Goal: Task Accomplishment & Management: Manage account settings

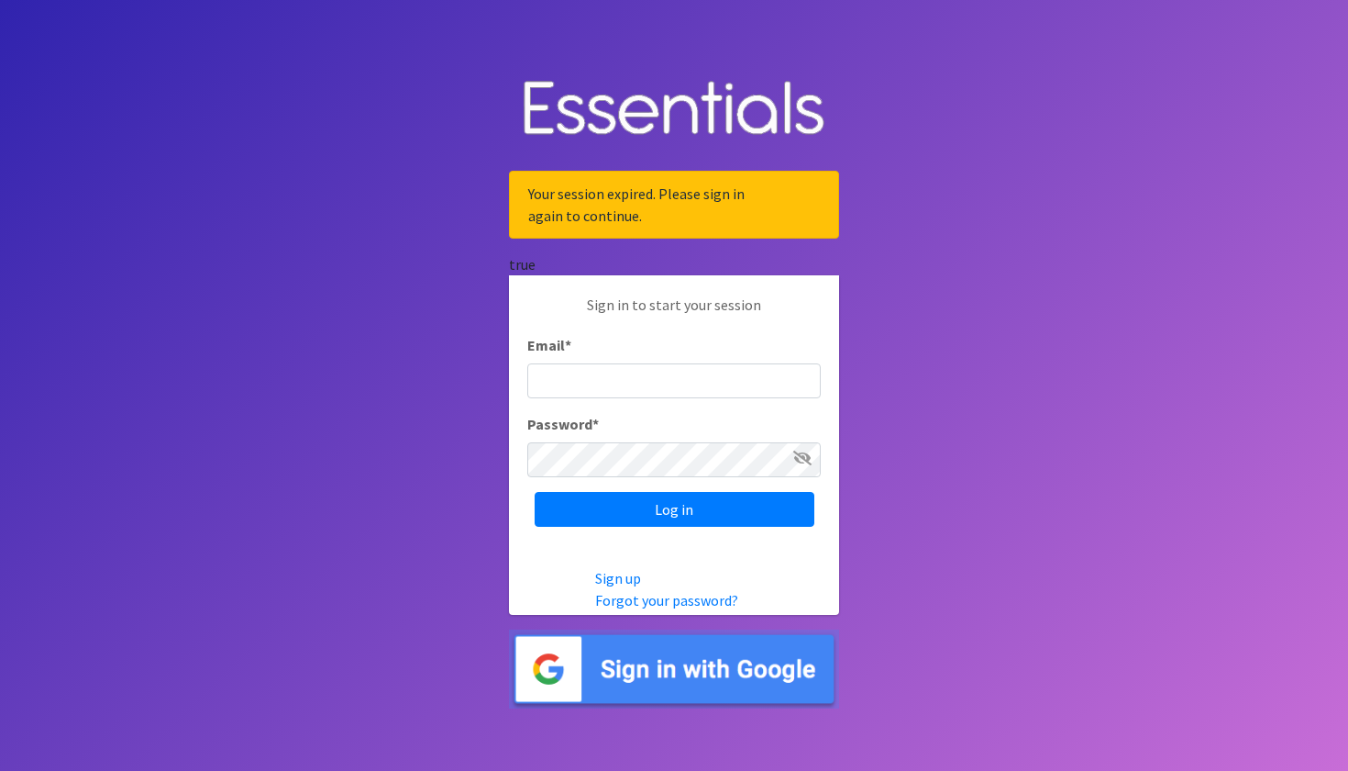
click at [623, 373] on input "Email *" at bounding box center [674, 380] width 294 height 35
type input "VuGKXcq2ELDuzgycCJdz"
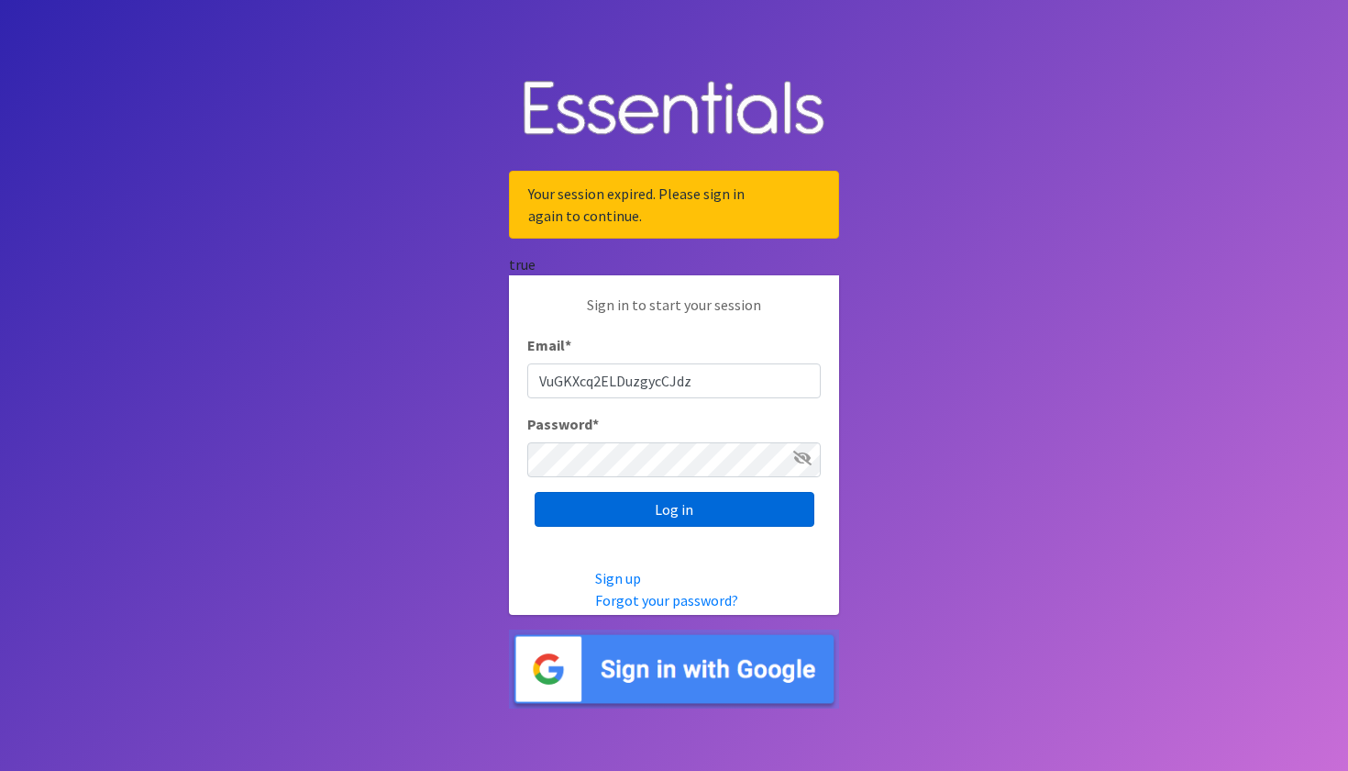
click at [619, 509] on input "Log in" at bounding box center [675, 509] width 280 height 35
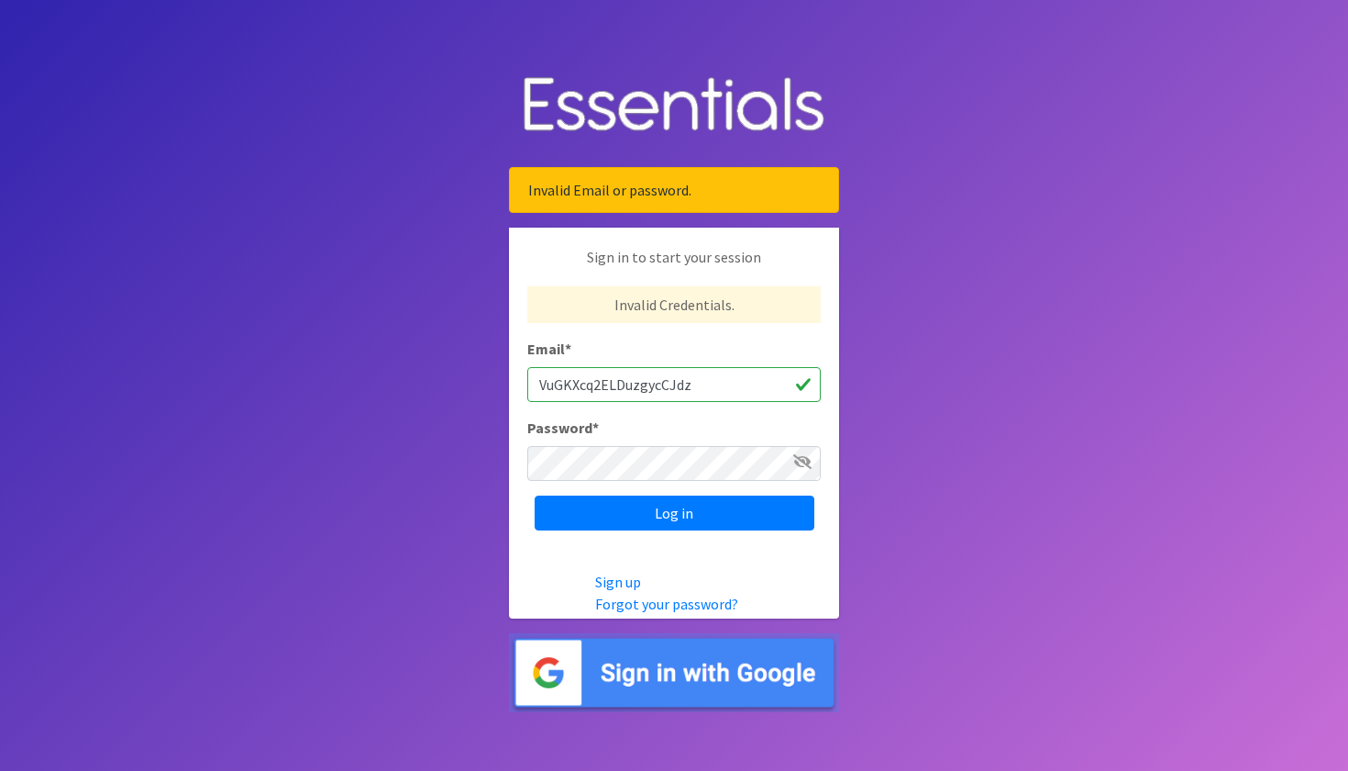
drag, startPoint x: 738, startPoint y: 386, endPoint x: 560, endPoint y: 386, distance: 178.0
click at [560, 386] on input "VuGKXcq2ELDuzgycCJdz" at bounding box center [674, 384] width 294 height 35
type input "V"
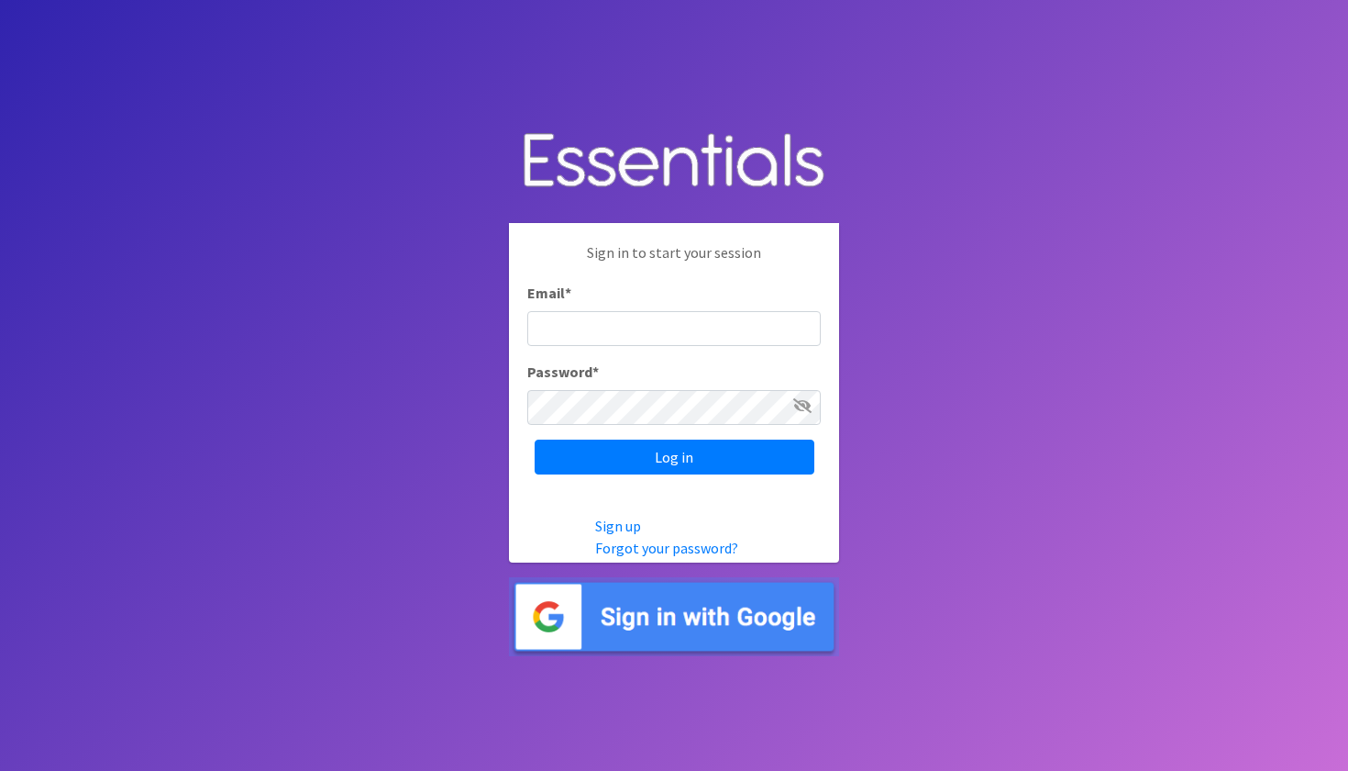
click at [581, 325] on input "Email *" at bounding box center [674, 328] width 294 height 35
type input "Tanya@newleafmin.org"
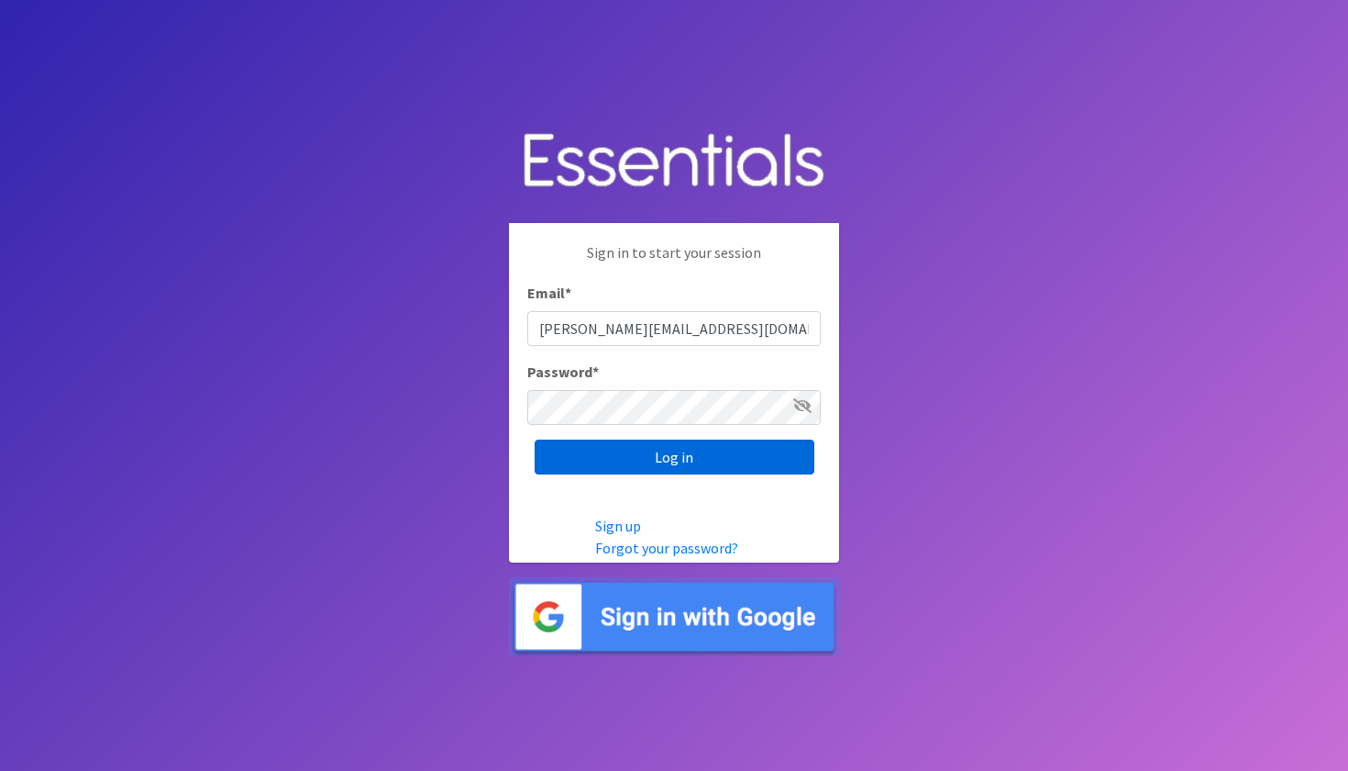
click at [565, 449] on input "Log in" at bounding box center [675, 456] width 280 height 35
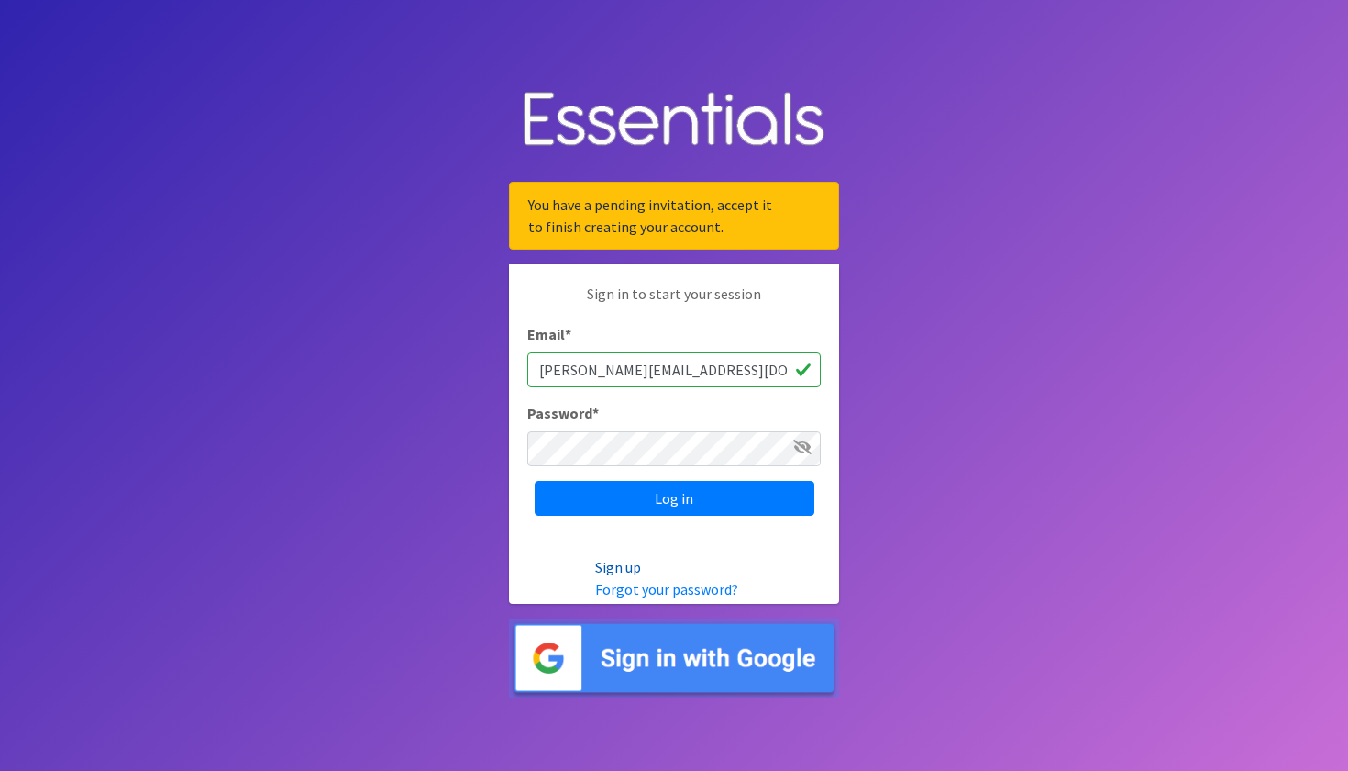
click at [616, 572] on link "Sign up" at bounding box center [618, 567] width 46 height 18
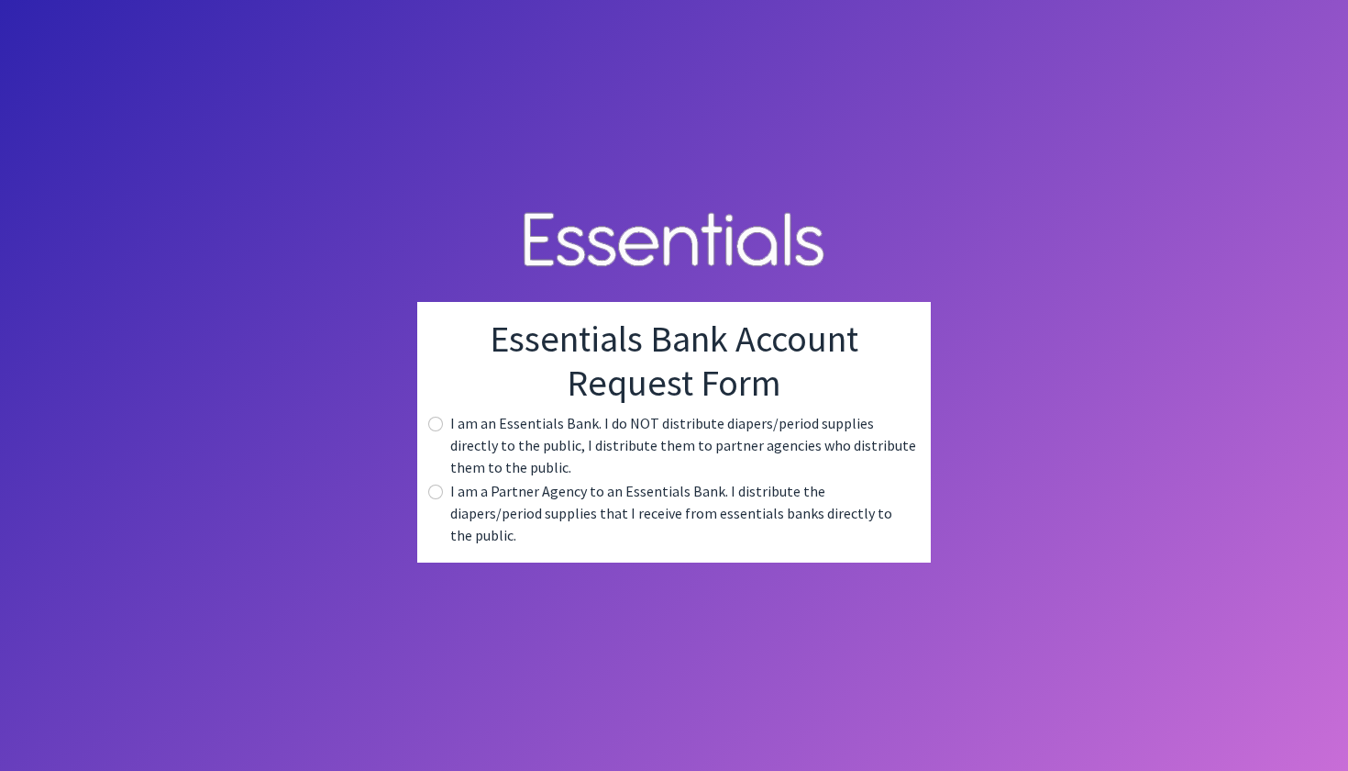
click at [436, 499] on input "radio" at bounding box center [435, 491] width 15 height 15
radio input "true"
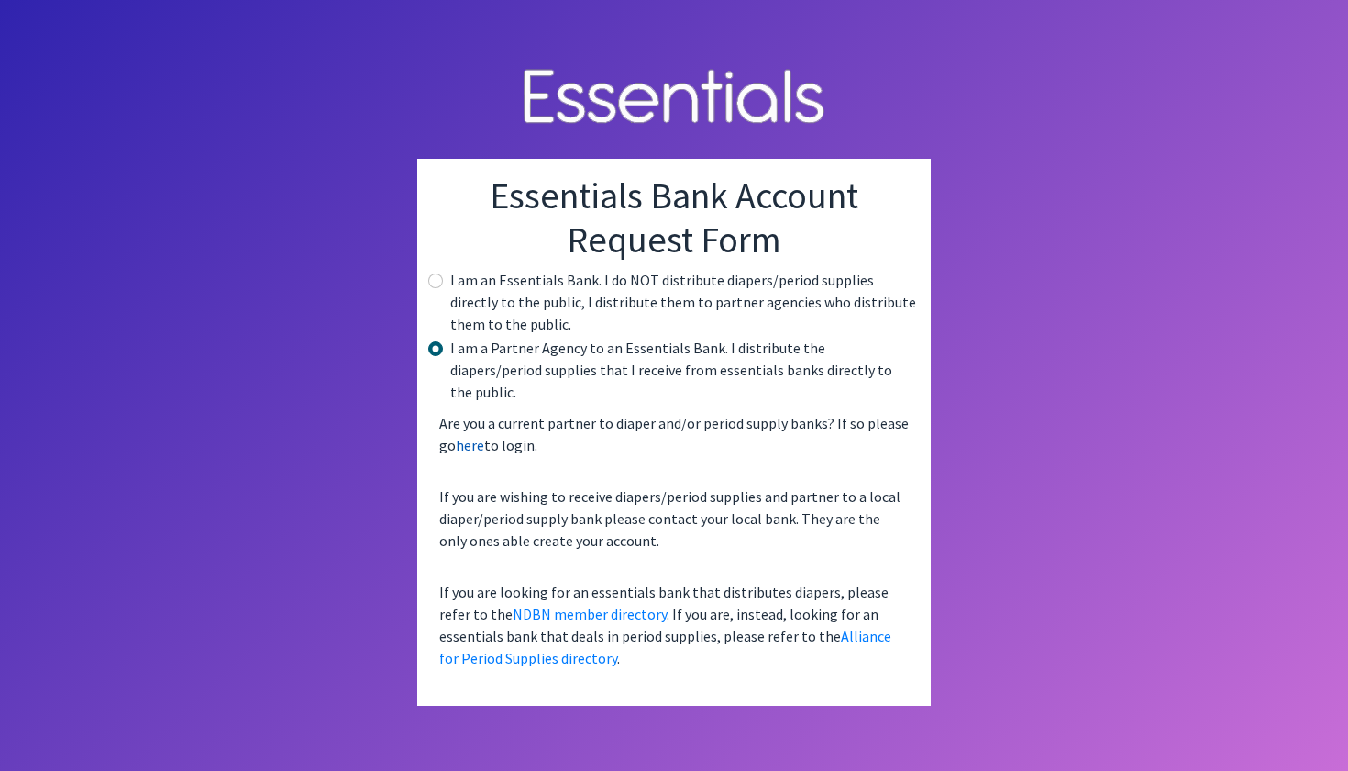
click at [469, 436] on link "here" at bounding box center [470, 445] width 28 height 18
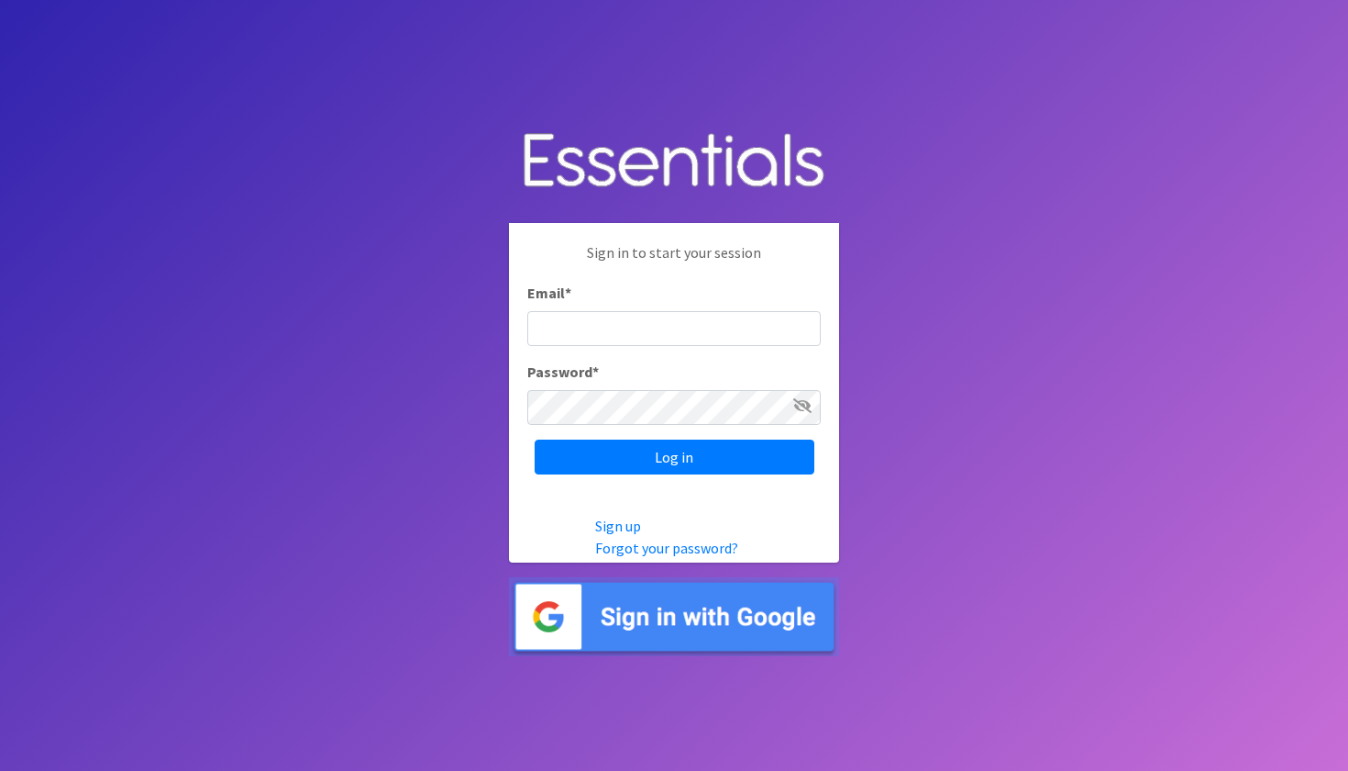
click at [576, 330] on input "Email *" at bounding box center [674, 328] width 294 height 35
type input "[PERSON_NAME][EMAIL_ADDRESS][DOMAIN_NAME]"
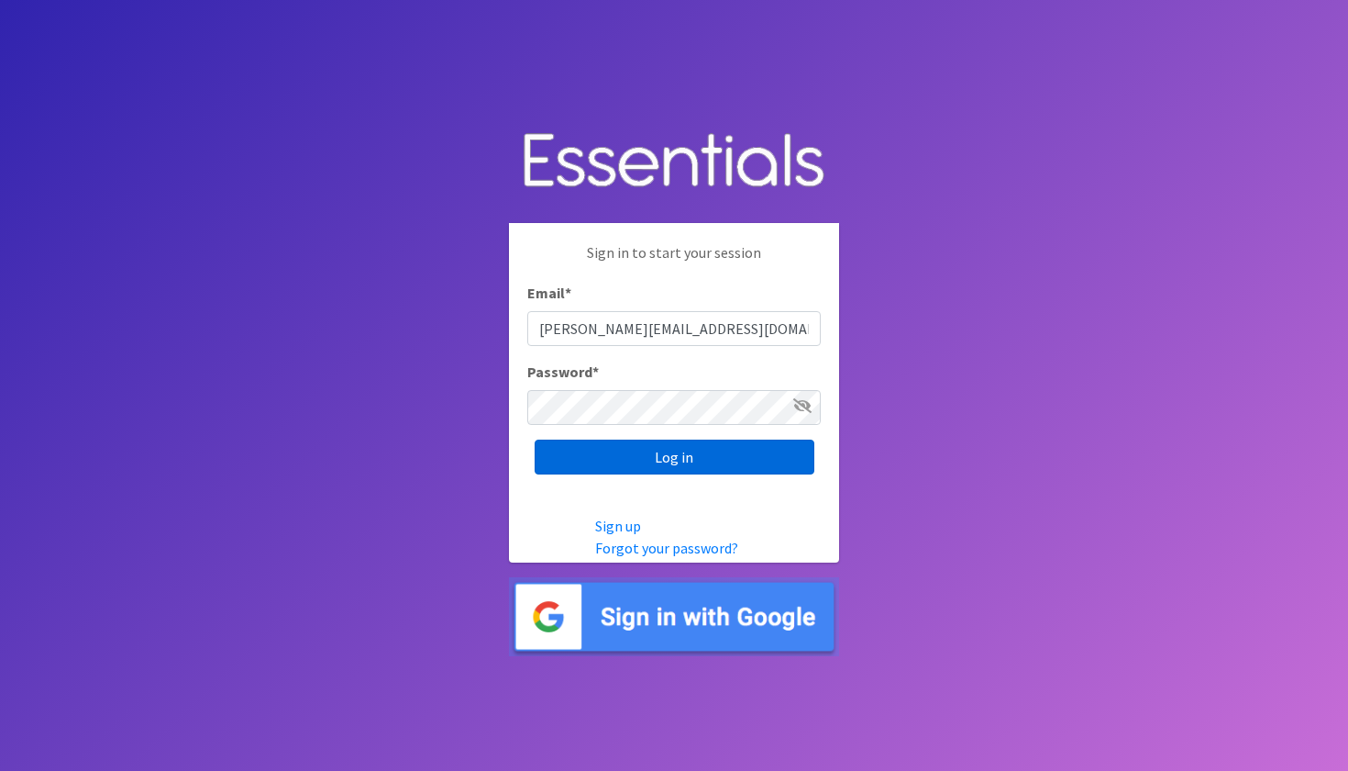
click at [594, 469] on input "Log in" at bounding box center [675, 456] width 280 height 35
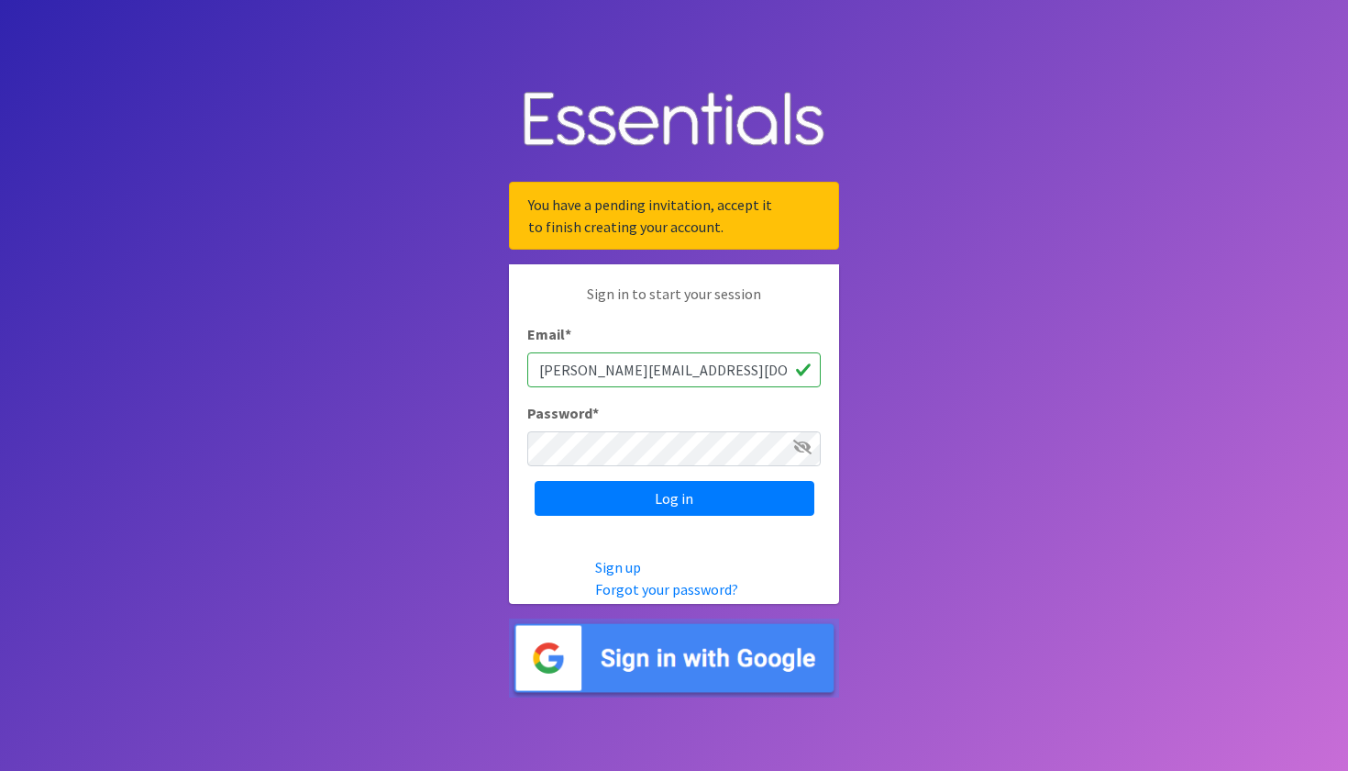
click at [649, 674] on img at bounding box center [674, 658] width 330 height 80
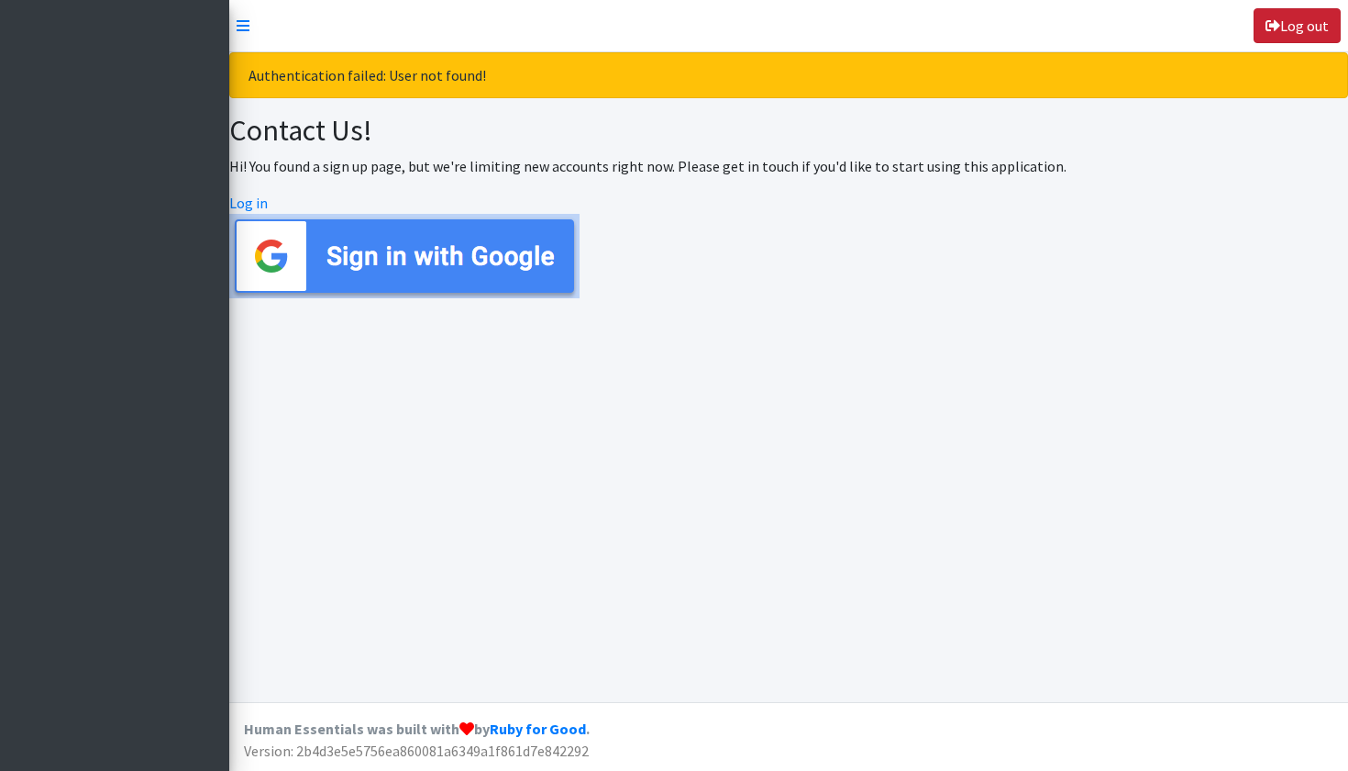
click at [1291, 32] on link "Log out" at bounding box center [1297, 25] width 87 height 35
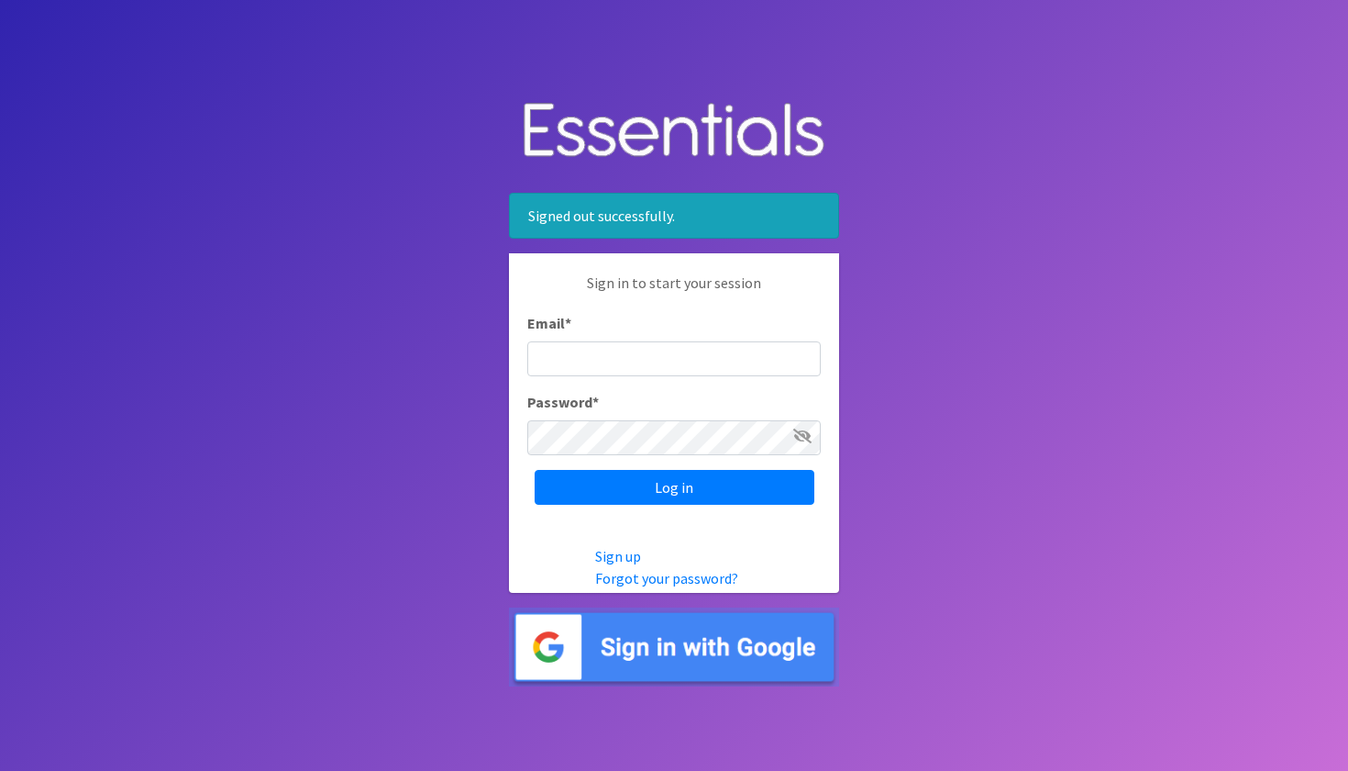
click at [557, 366] on input "Email *" at bounding box center [674, 358] width 294 height 35
type input "tanya"
click at [640, 582] on link "Forgot your password?" at bounding box center [666, 578] width 143 height 18
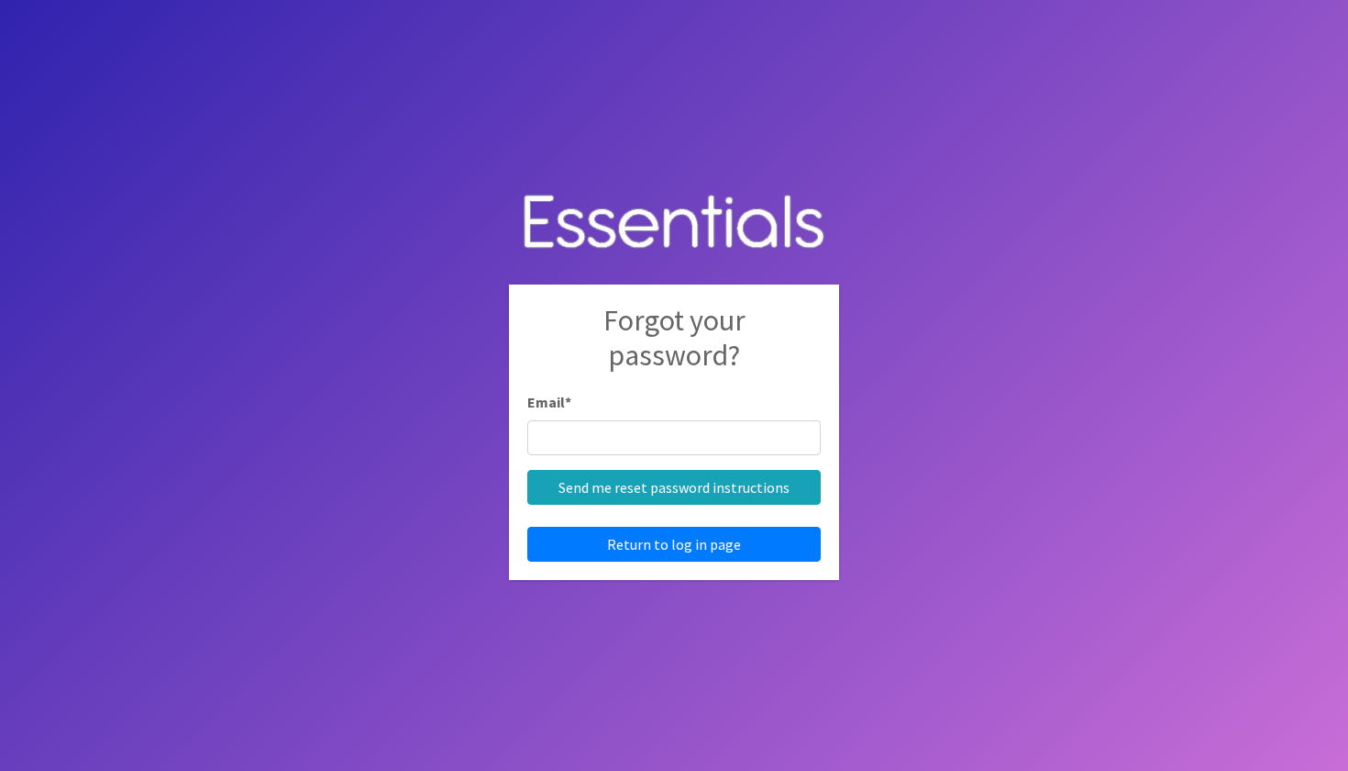
click at [581, 431] on input "Email *" at bounding box center [674, 437] width 294 height 35
click at [605, 441] on input "Email *" at bounding box center [674, 437] width 294 height 35
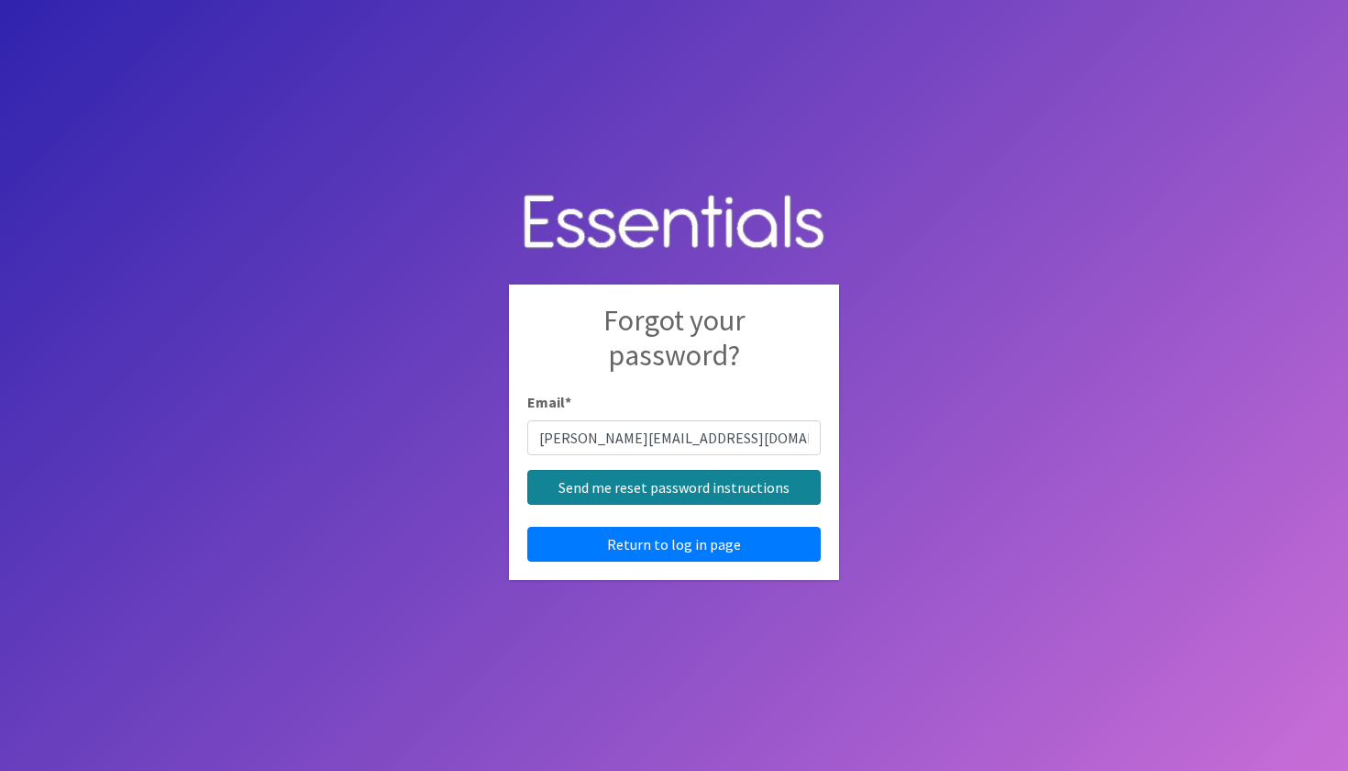
type input "[PERSON_NAME][EMAIL_ADDRESS][DOMAIN_NAME]"
click at [644, 491] on input "Send me reset password instructions" at bounding box center [674, 487] width 294 height 35
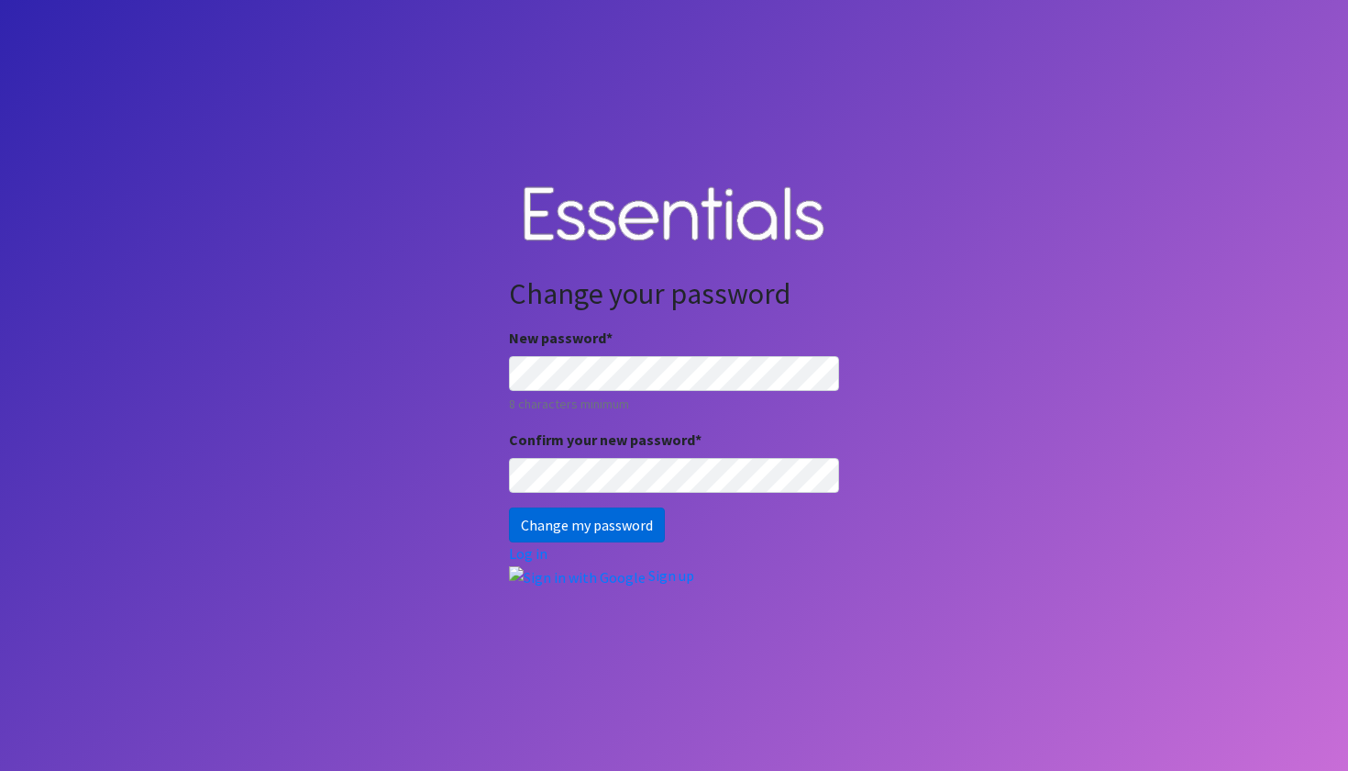
click at [619, 525] on input "Change my password" at bounding box center [587, 524] width 156 height 35
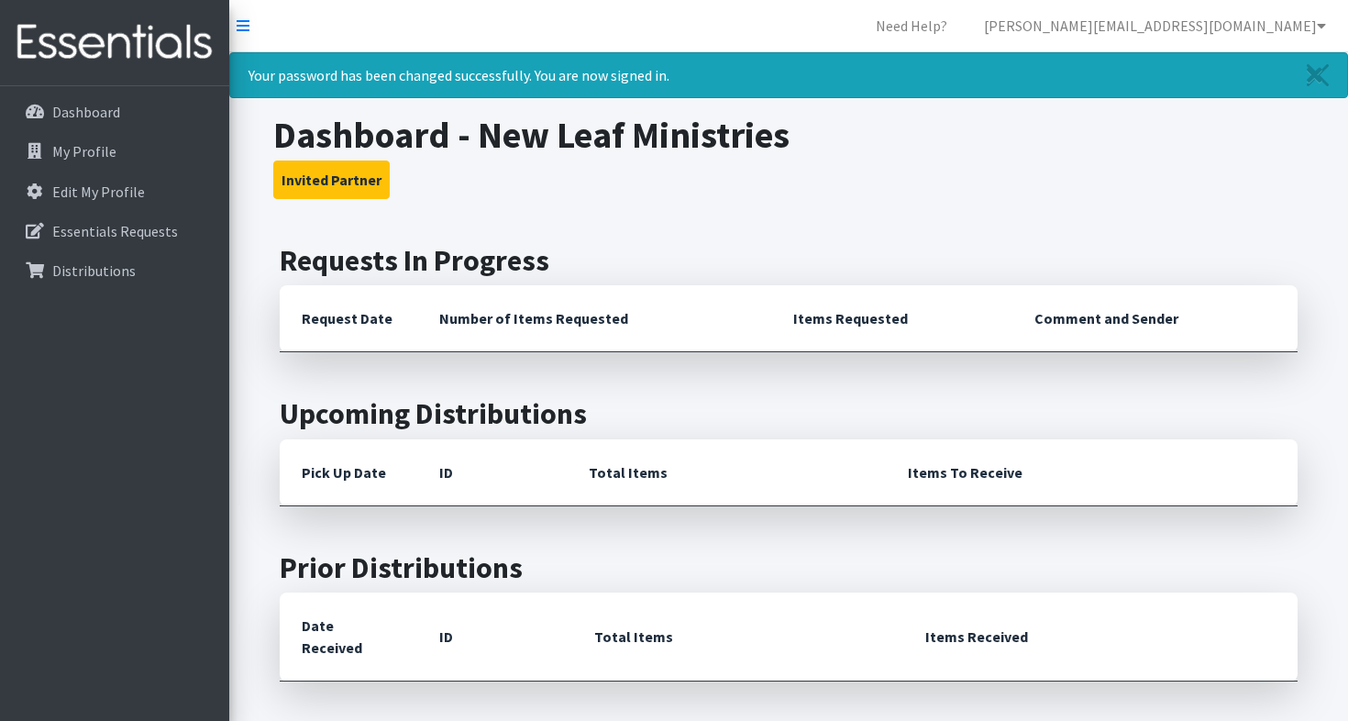
click at [377, 321] on th "Request Date" at bounding box center [349, 318] width 138 height 67
click at [95, 157] on p "My Profile" at bounding box center [84, 151] width 64 height 18
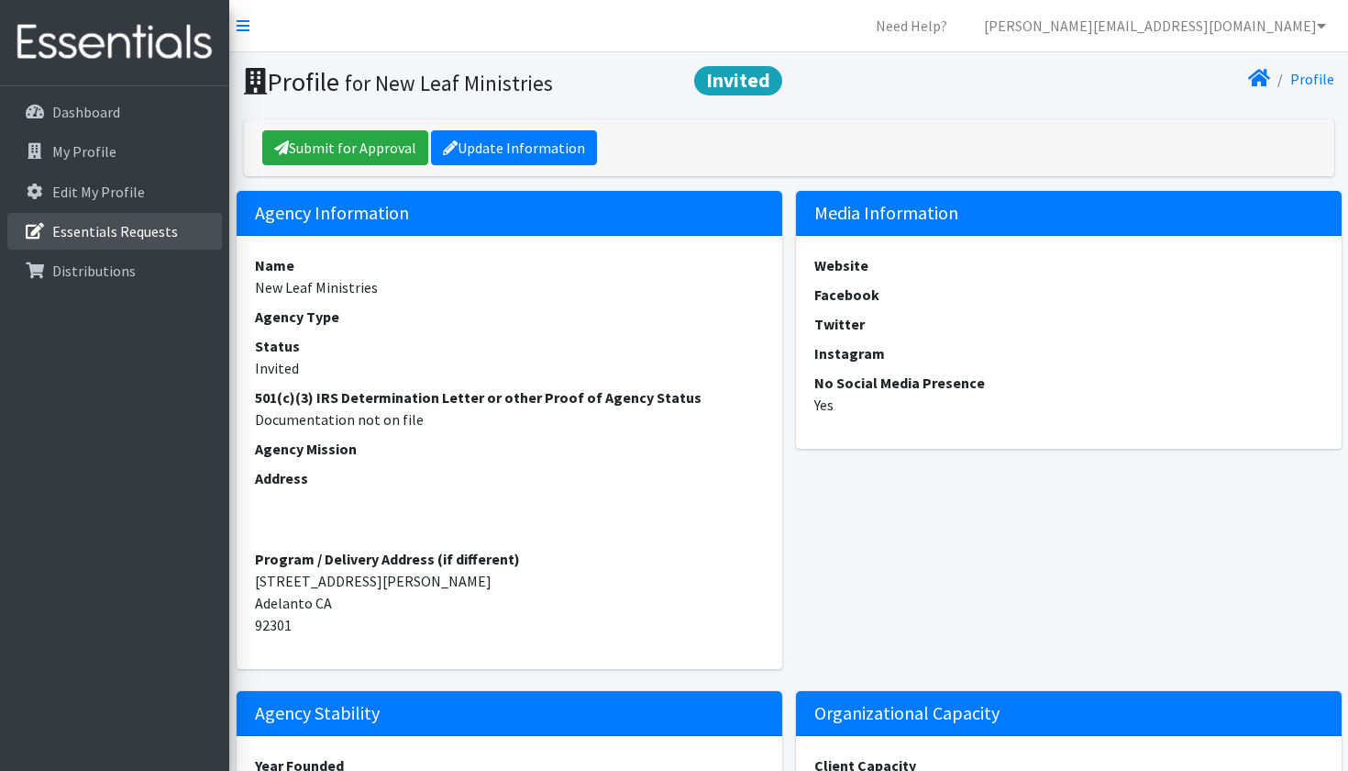
click at [99, 236] on p "Essentials Requests" at bounding box center [115, 231] width 126 height 18
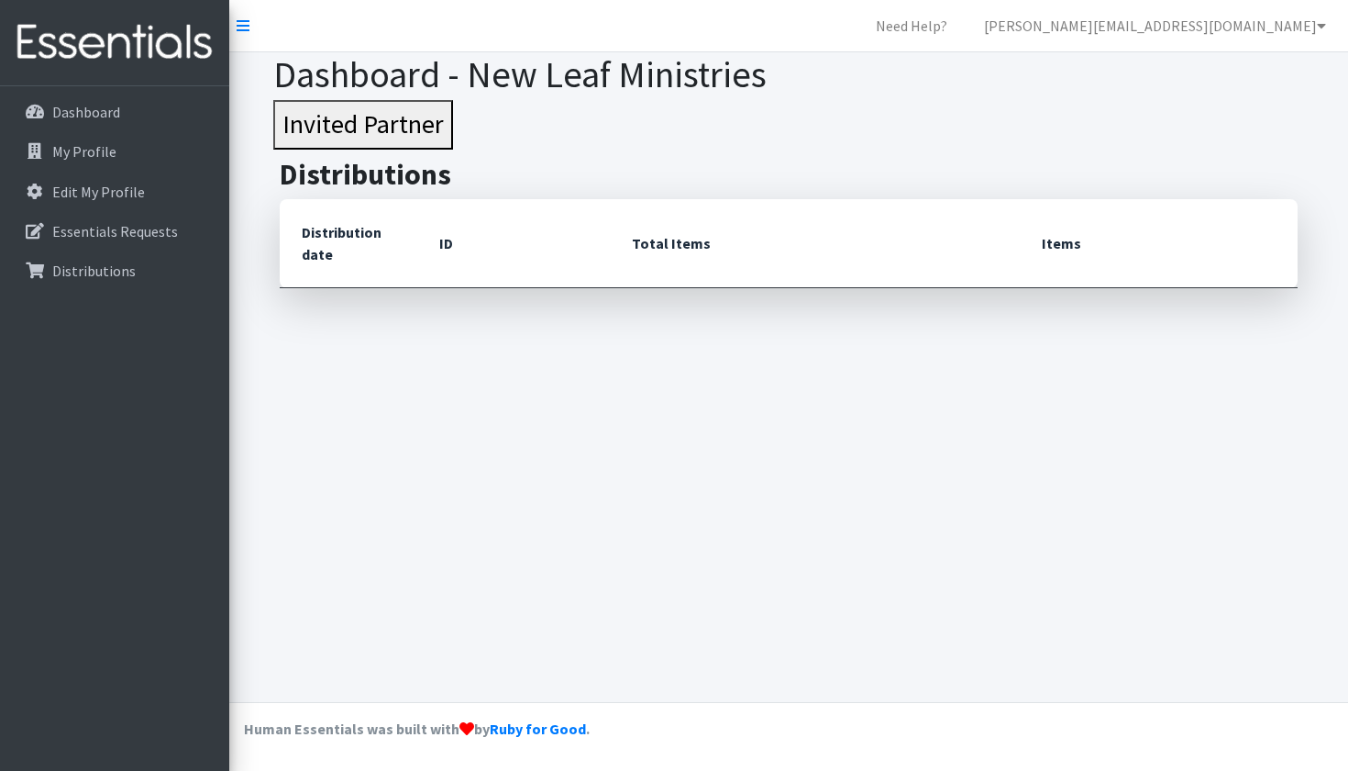
click at [394, 238] on th "Distribution date" at bounding box center [349, 243] width 138 height 89
click at [69, 149] on p "My Profile" at bounding box center [84, 151] width 64 height 18
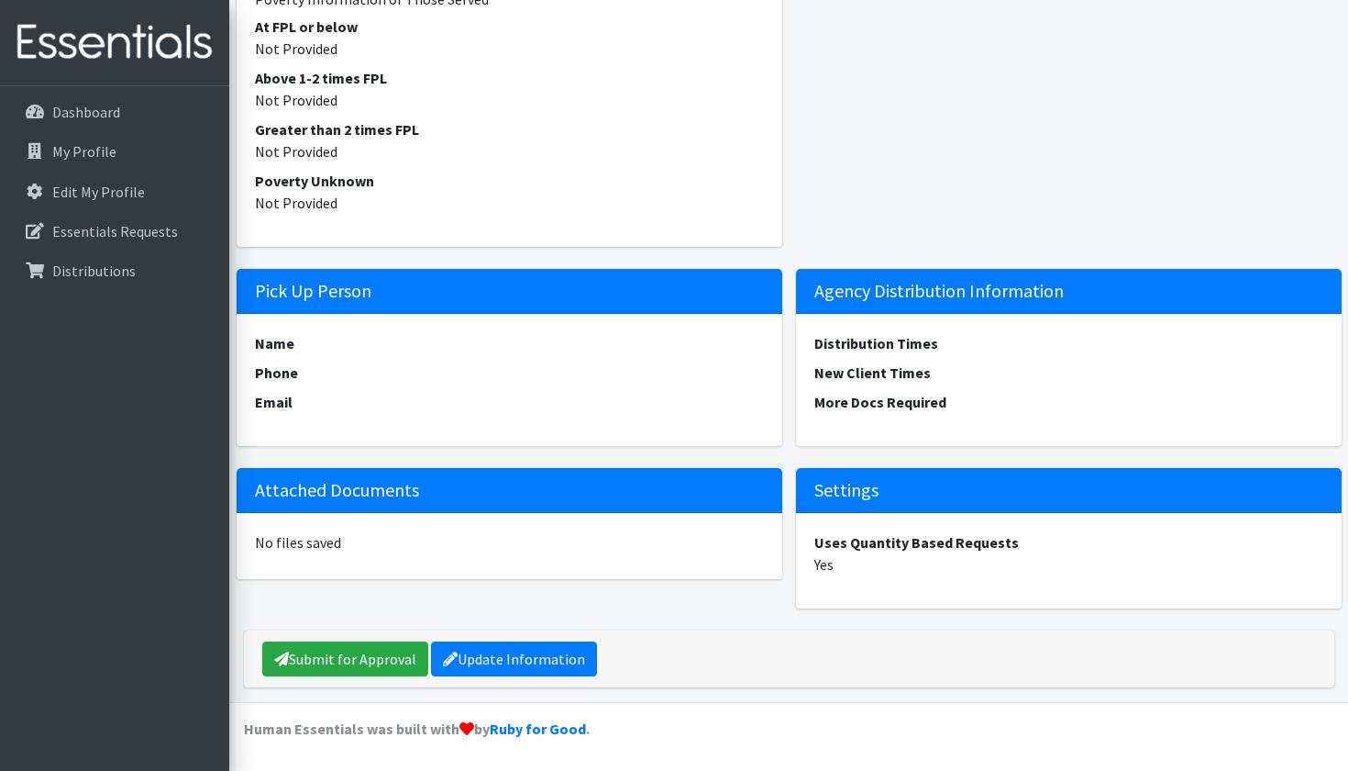
scroll to position [2103, 0]
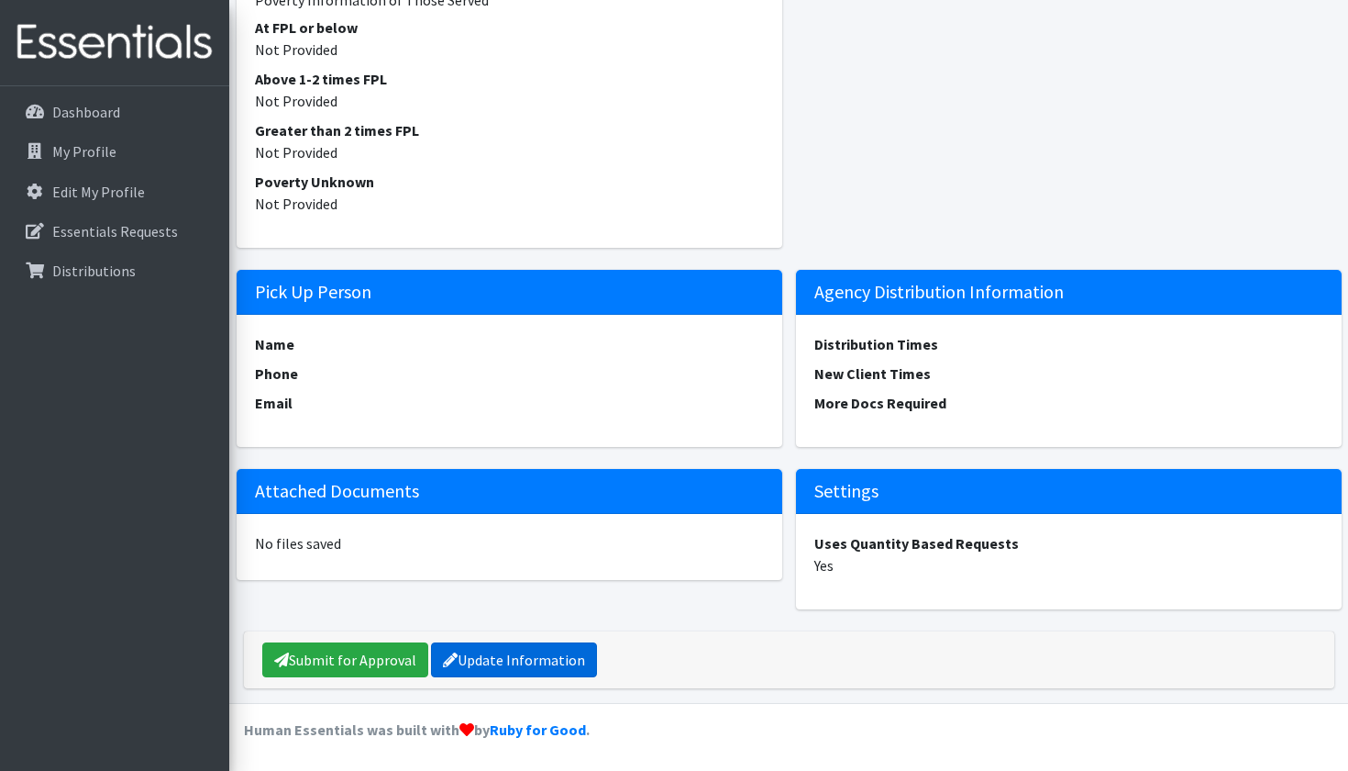
click at [501, 671] on link "Update Information" at bounding box center [514, 659] width 166 height 35
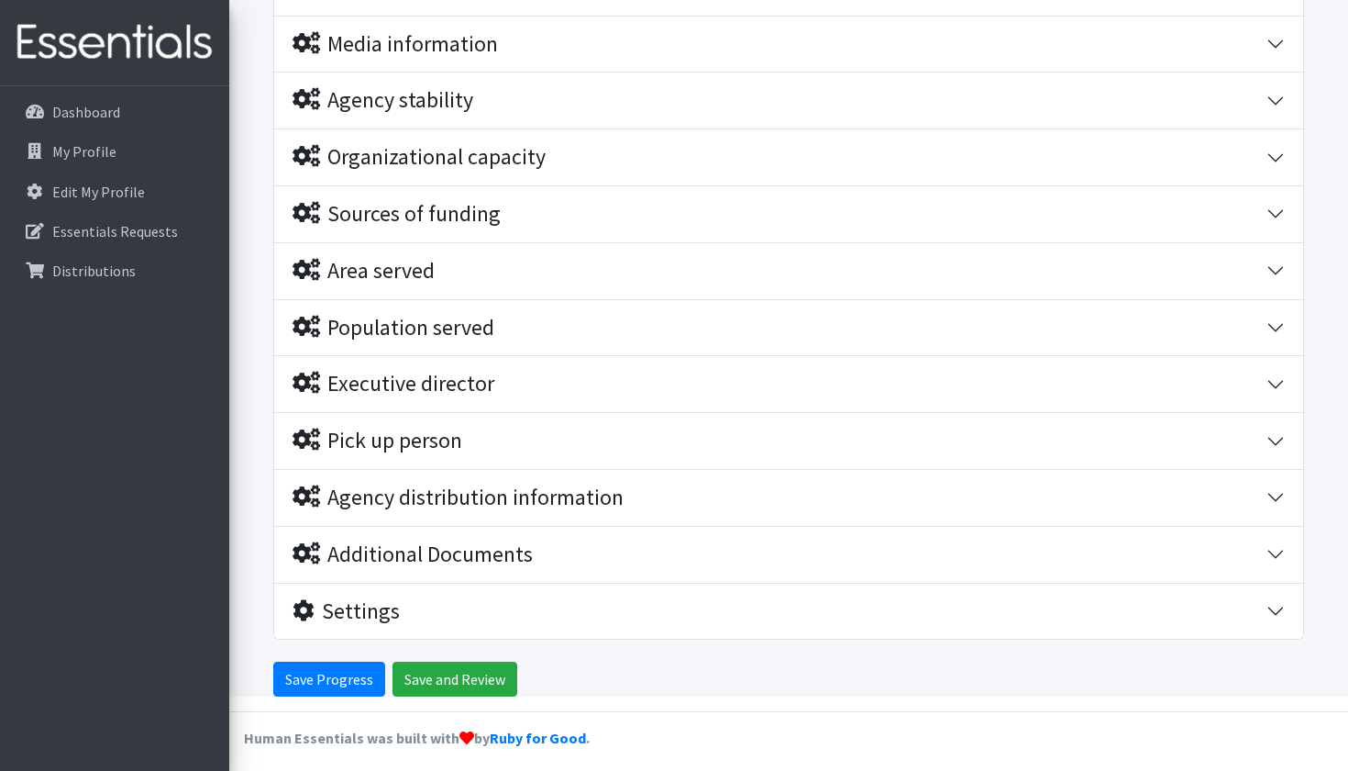
scroll to position [380, 0]
click at [413, 446] on div "Pick up person" at bounding box center [378, 441] width 170 height 27
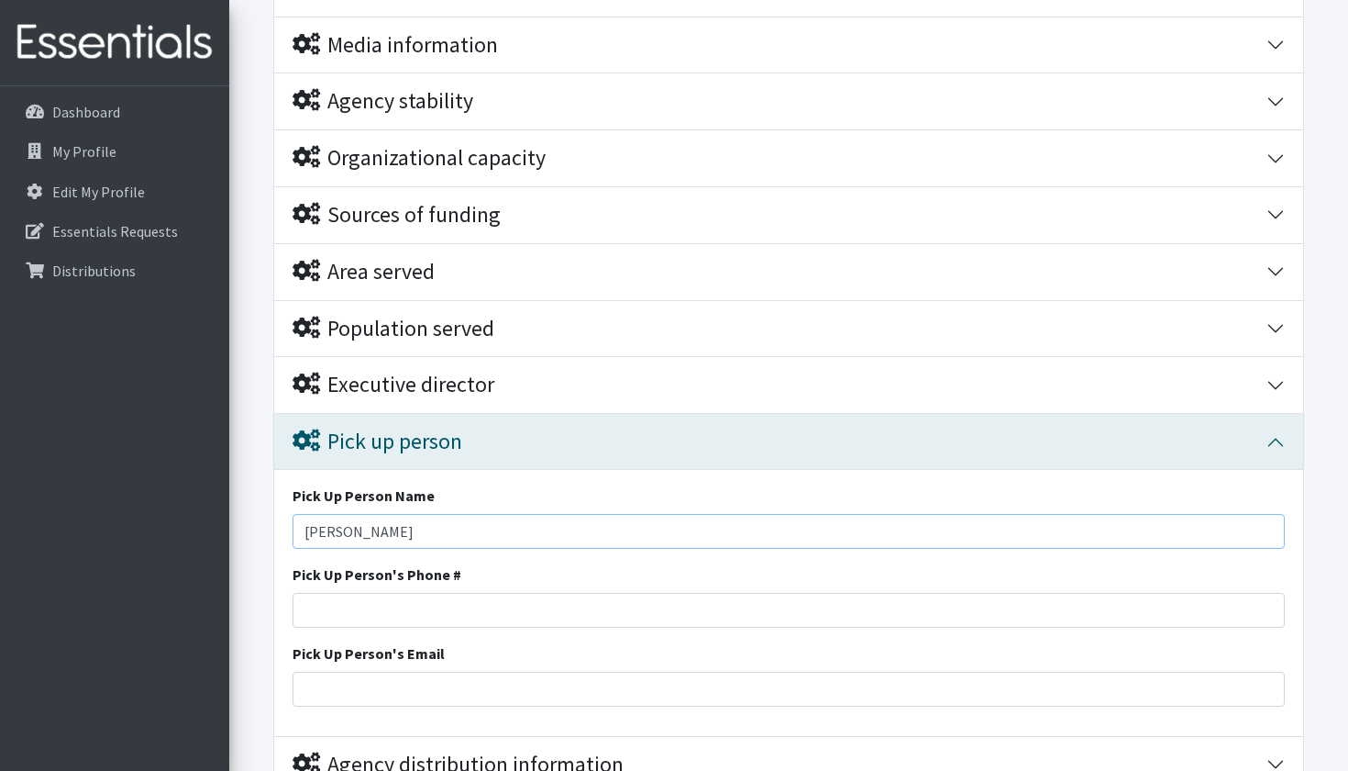
type input "Tanya Ortegon"
click at [350, 622] on div "Pick Up Person Name Tanya Ortegon Pick Up Person's Phone # Pick Up Person's Ema…" at bounding box center [788, 603] width 1029 height 266
type input "[PHONE_NUMBER]"
type input "[PERSON_NAME][EMAIL_ADDRESS][DOMAIN_NAME]"
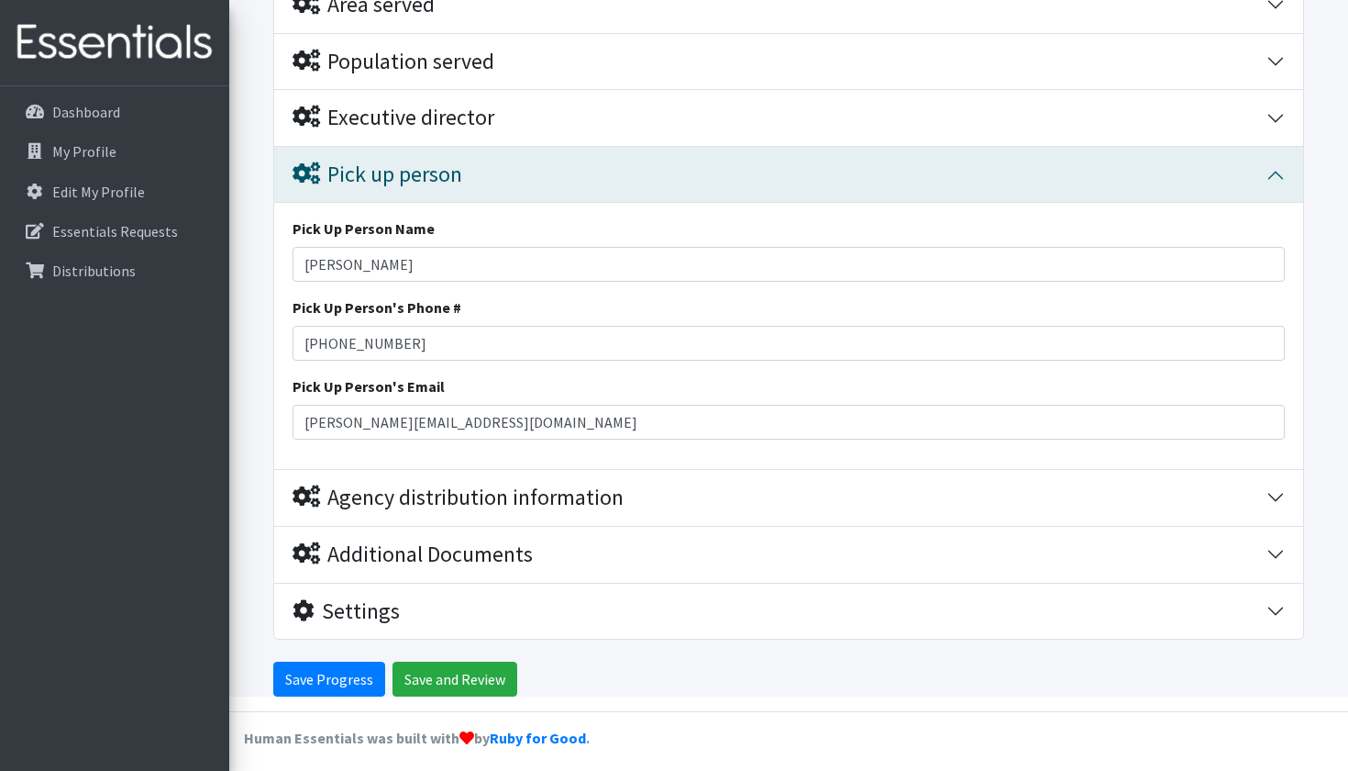
scroll to position [646, 0]
click at [476, 666] on input "Save and Review" at bounding box center [455, 679] width 125 height 35
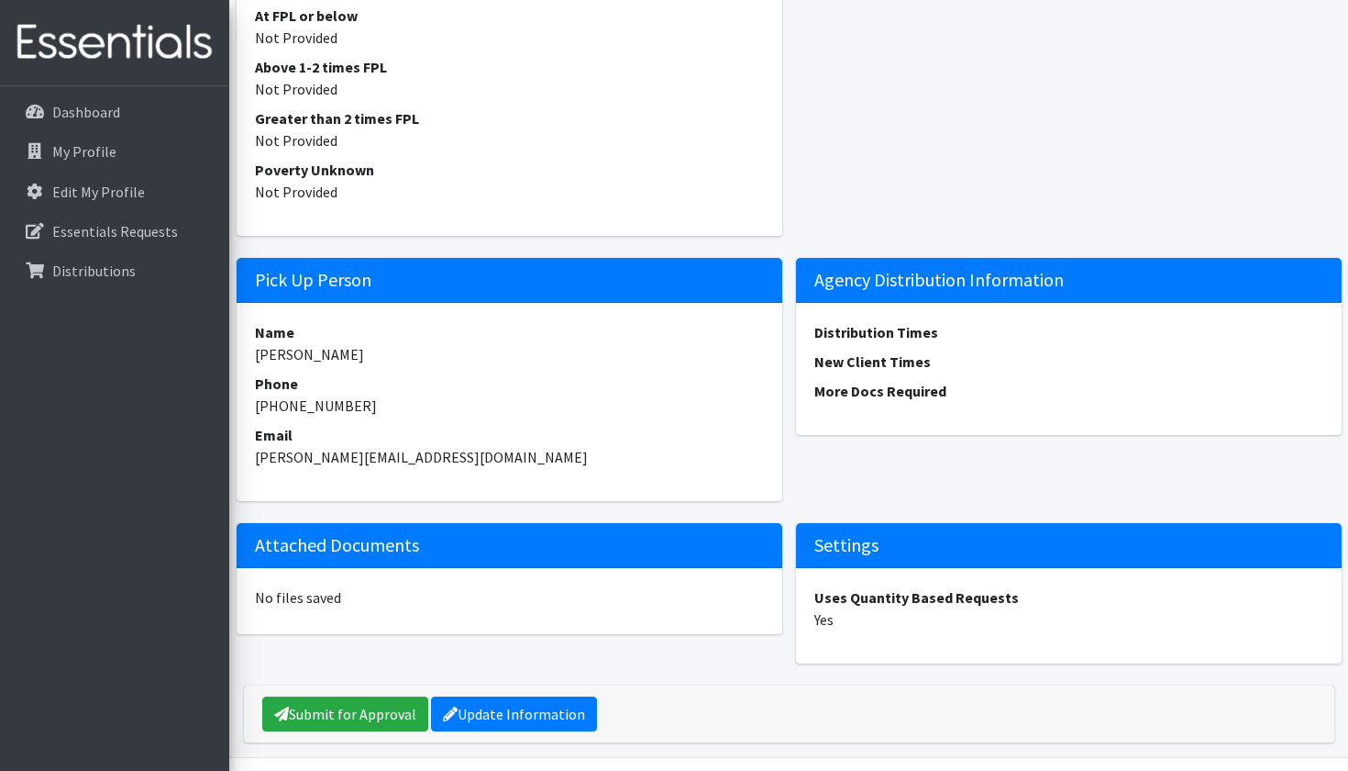
scroll to position [2176, 0]
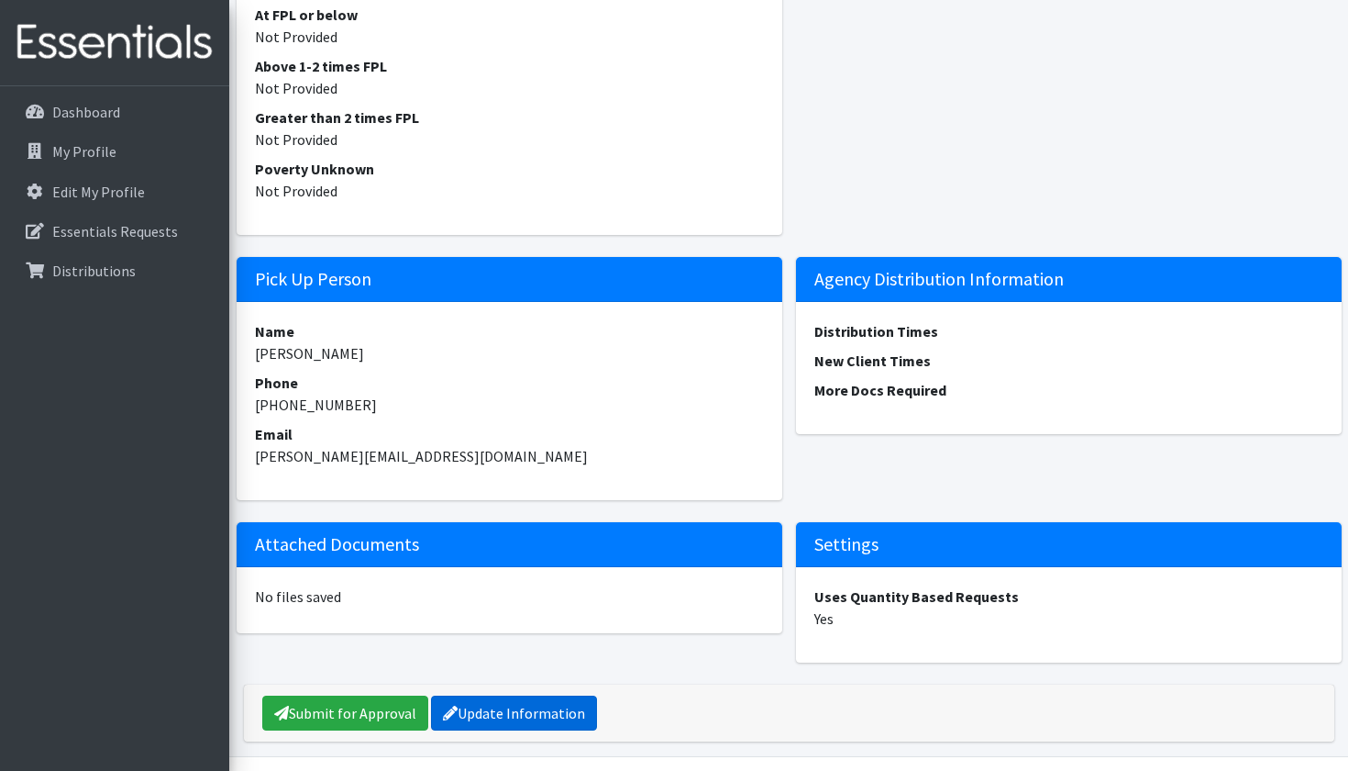
click at [537, 725] on link "Update Information" at bounding box center [514, 712] width 166 height 35
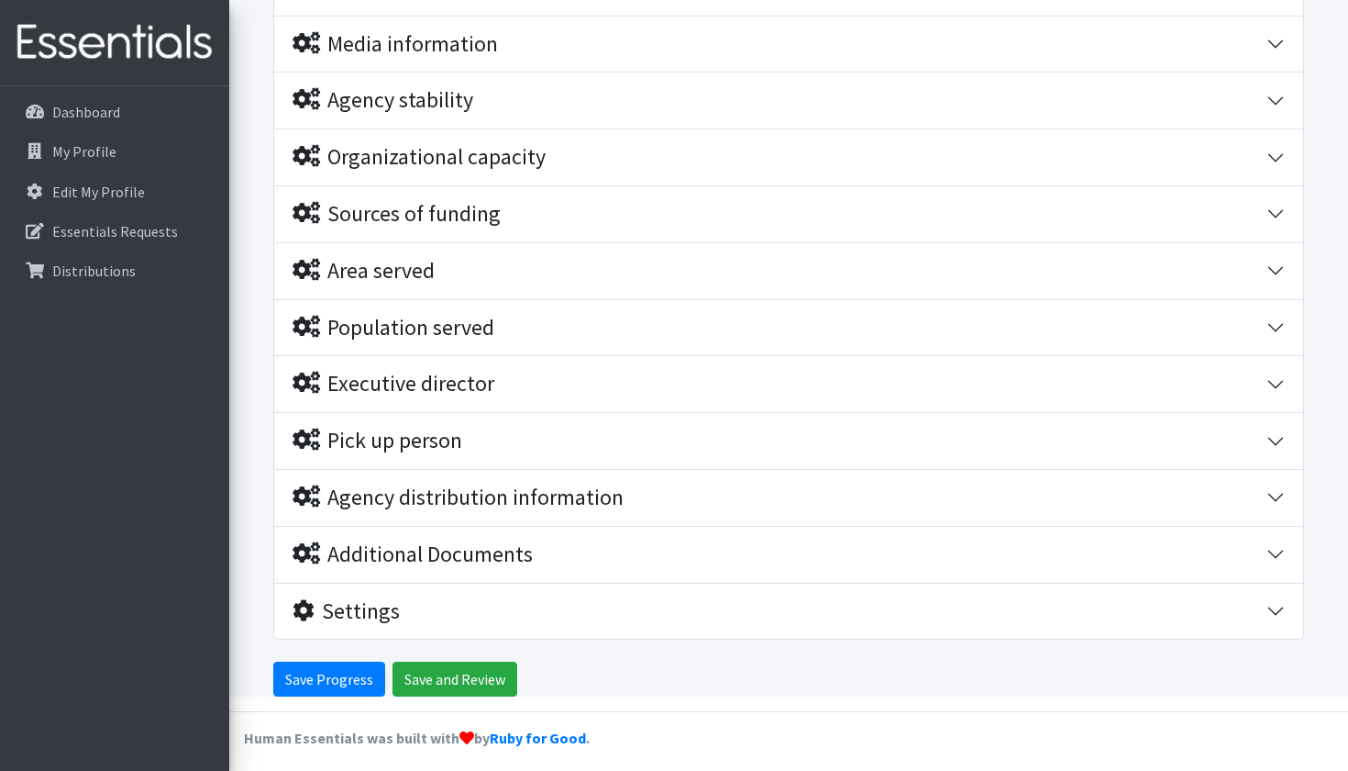
scroll to position [380, 0]
click at [405, 435] on div "Pick up person" at bounding box center [378, 441] width 170 height 27
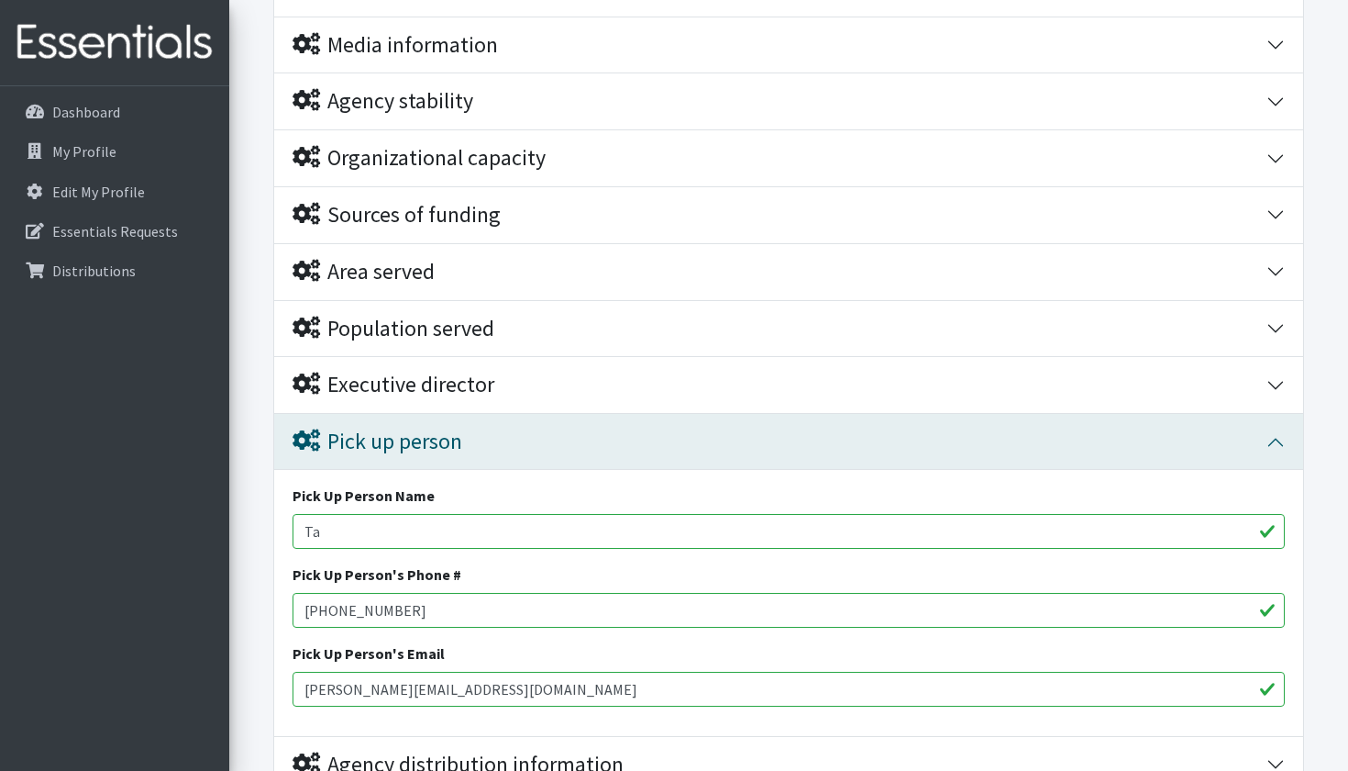
type input "T"
type input "5"
type input "t"
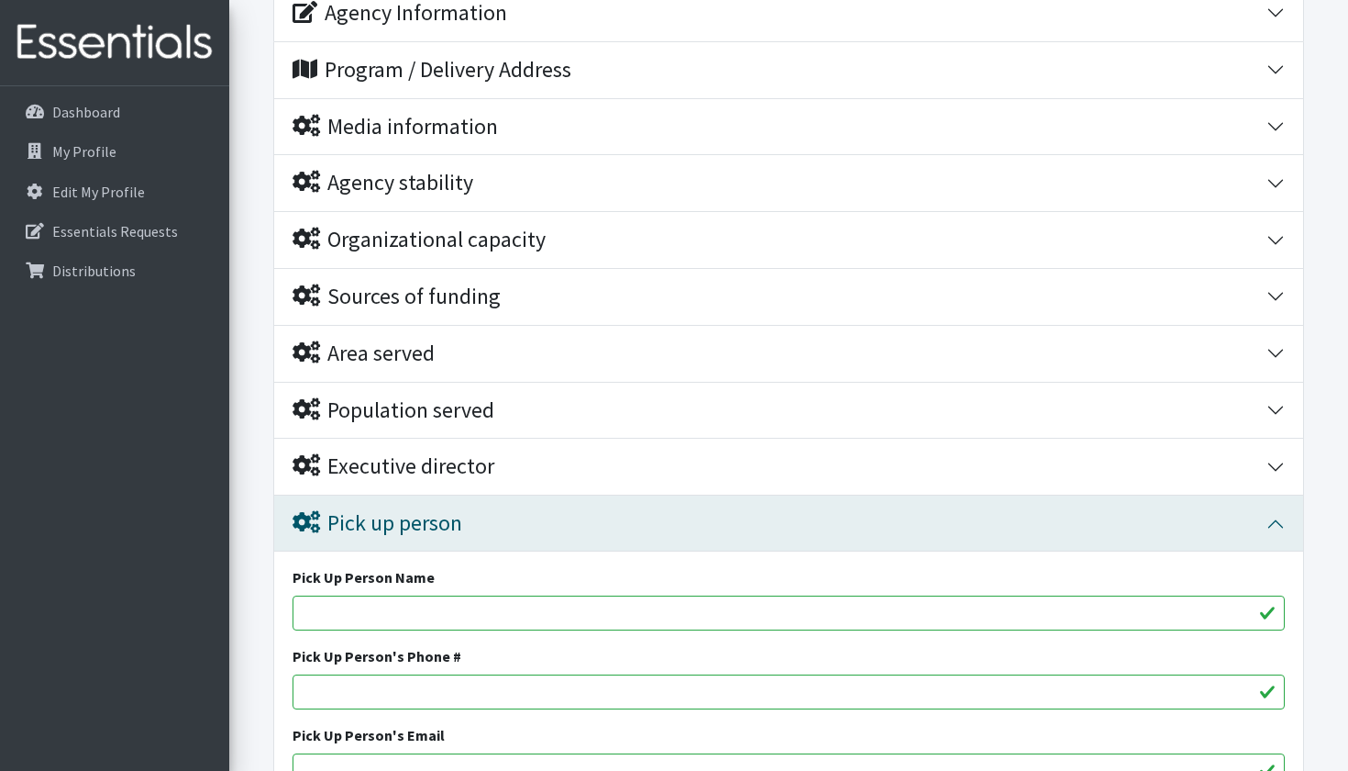
scroll to position [307, 0]
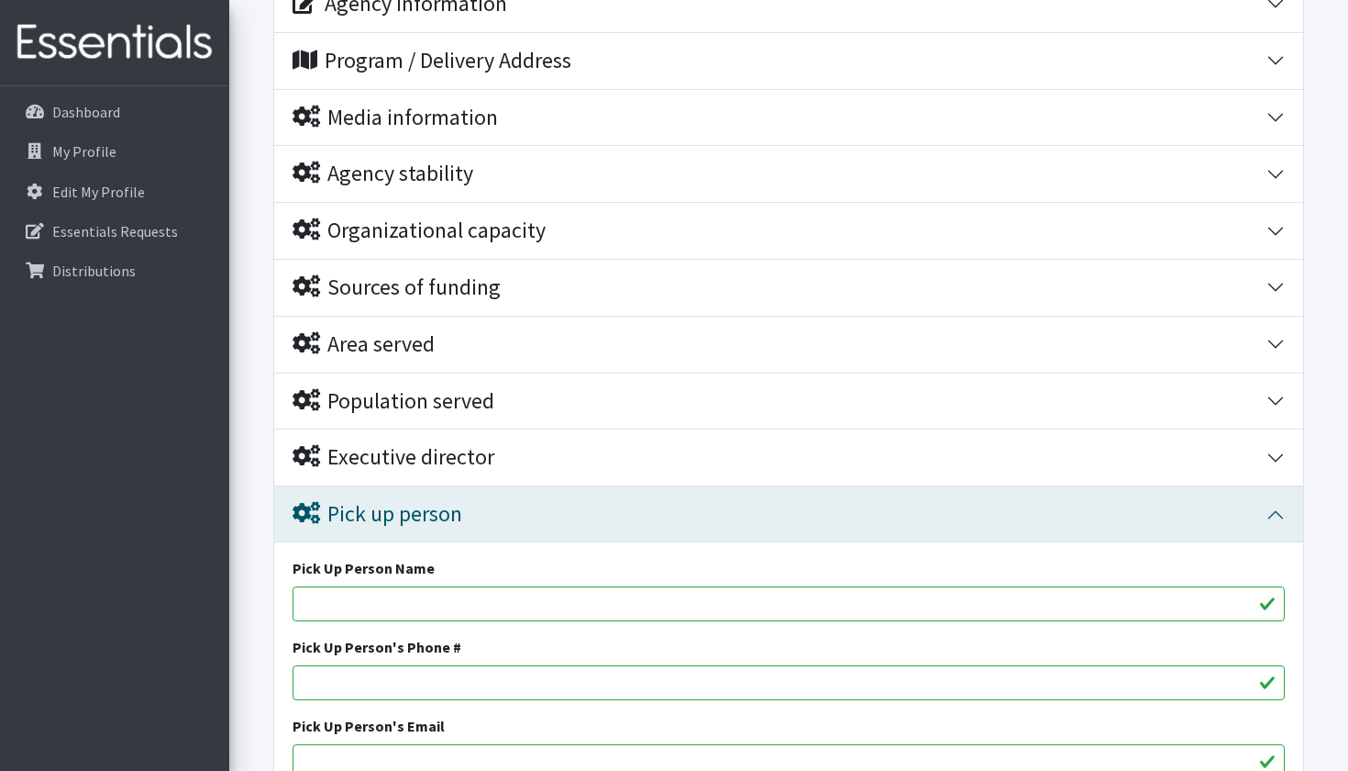
click at [898, 454] on div "Executive director" at bounding box center [780, 457] width 974 height 27
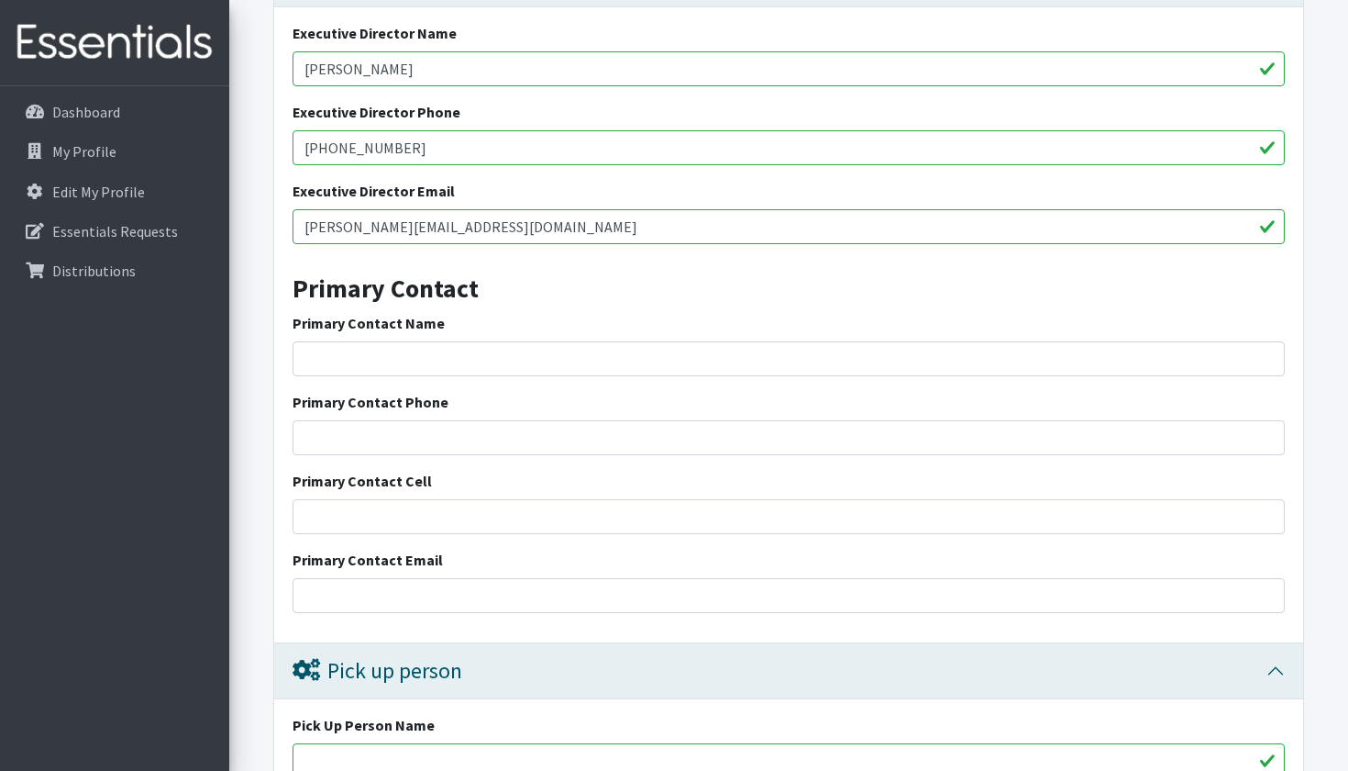
scroll to position [728, 0]
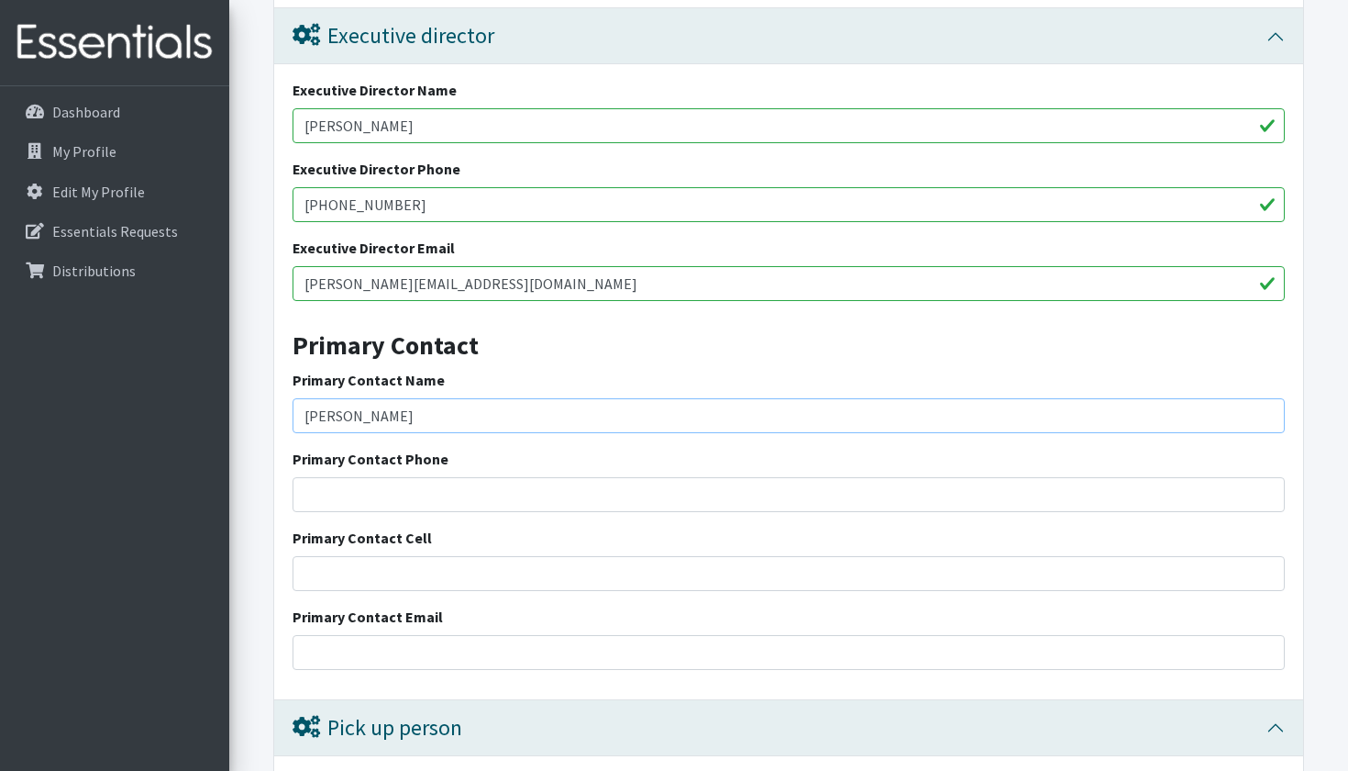
type input "[PERSON_NAME]"
type input "[PHONE_NUMBER]"
click at [443, 569] on input "Primary Contact Cell" at bounding box center [789, 573] width 993 height 35
type input "[PHONE_NUMBER]"
type input "[PERSON_NAME][EMAIL_ADDRESS][DOMAIN_NAME]"
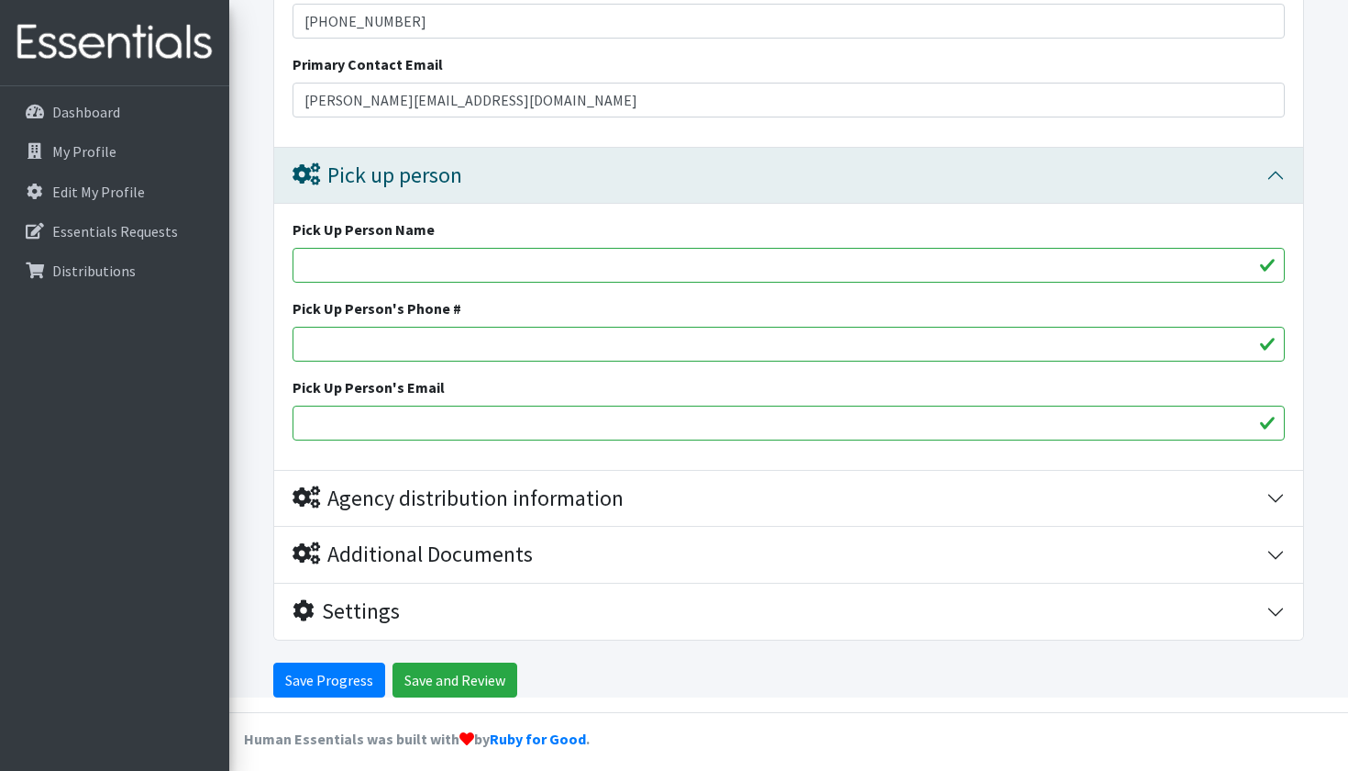
scroll to position [1280, 0]
click at [449, 675] on input "Save and Review" at bounding box center [455, 680] width 125 height 35
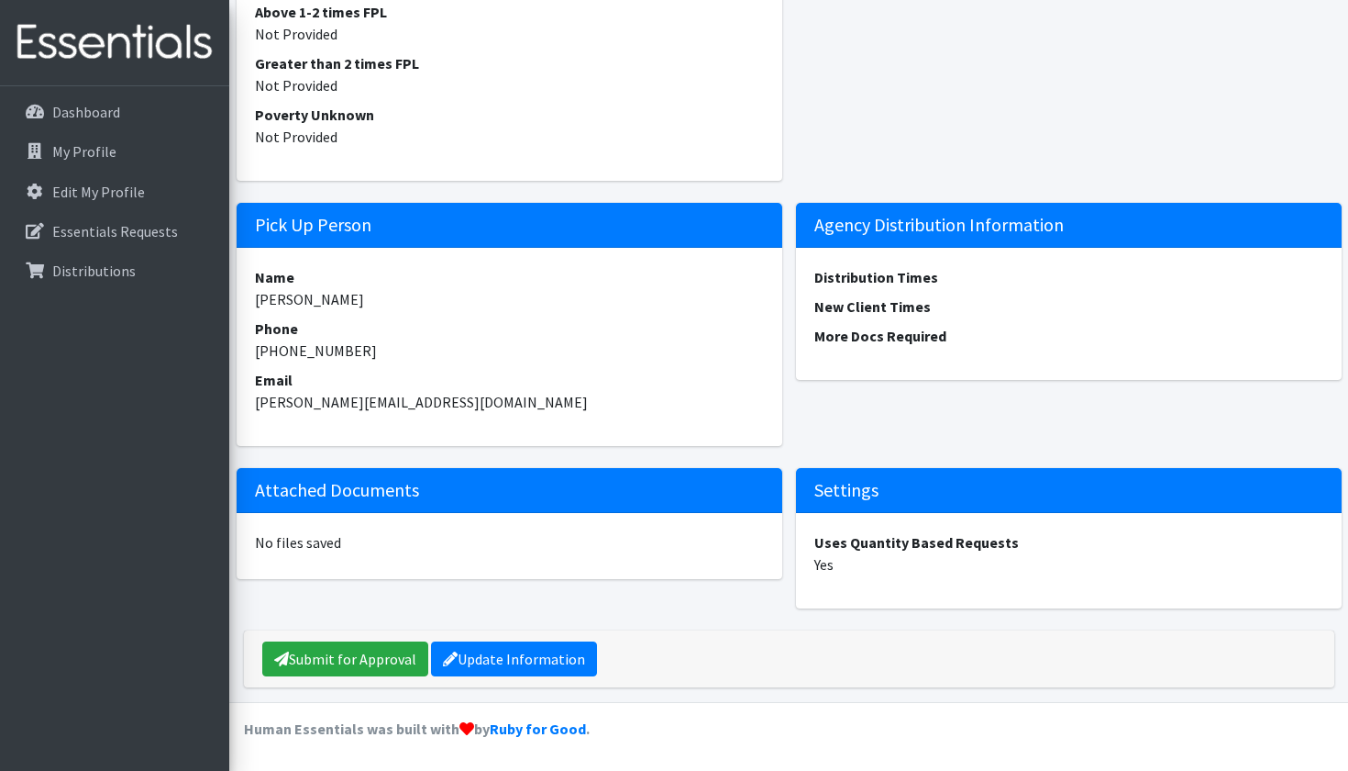
scroll to position [2169, 0]
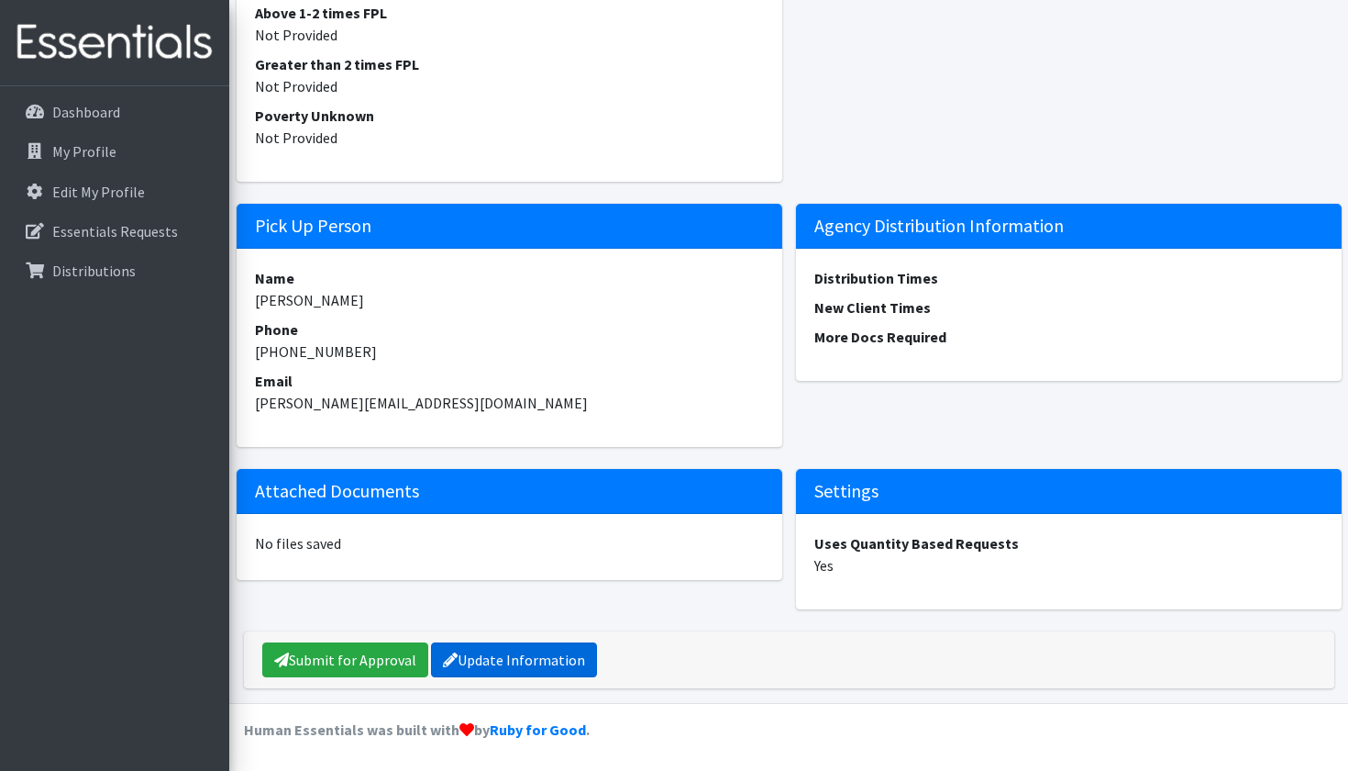
click at [478, 669] on link "Update Information" at bounding box center [514, 659] width 166 height 35
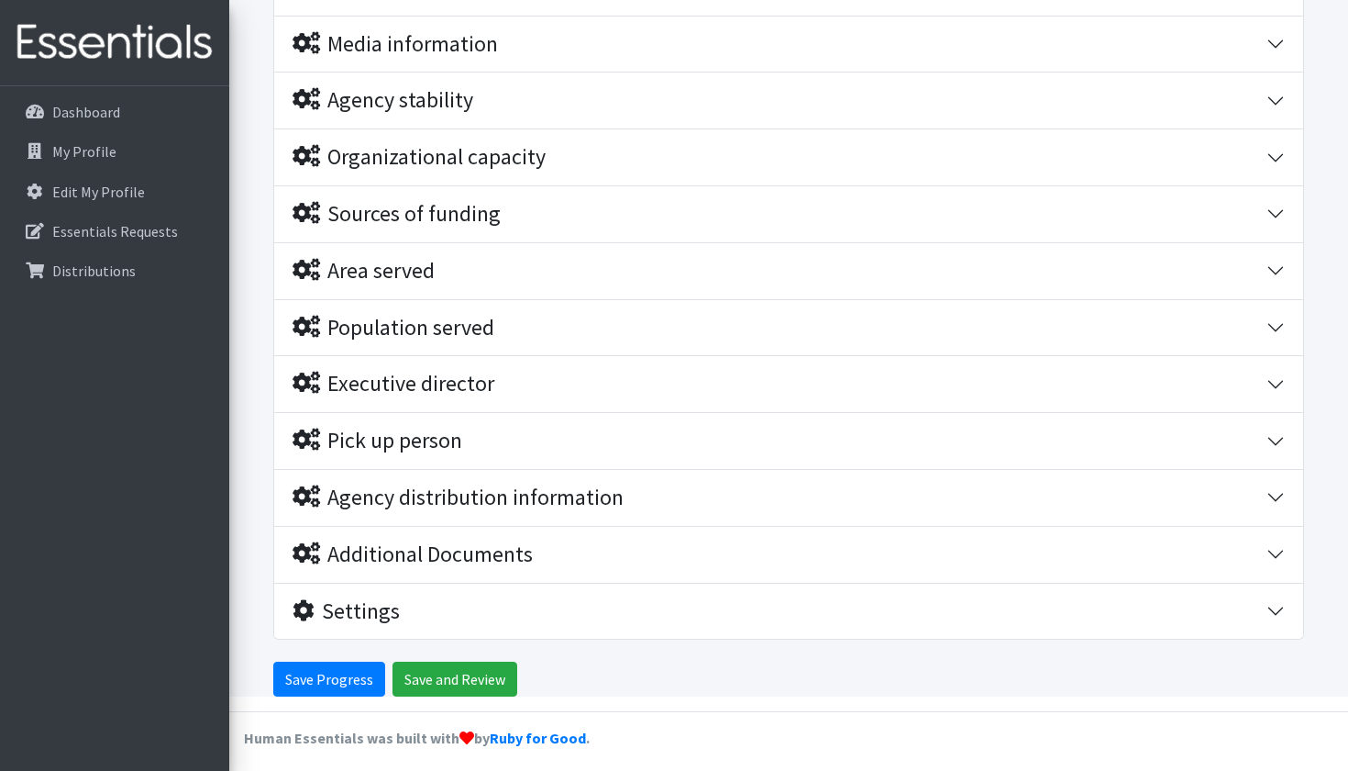
scroll to position [380, 0]
click at [428, 449] on button "Pick up person" at bounding box center [788, 442] width 1029 height 56
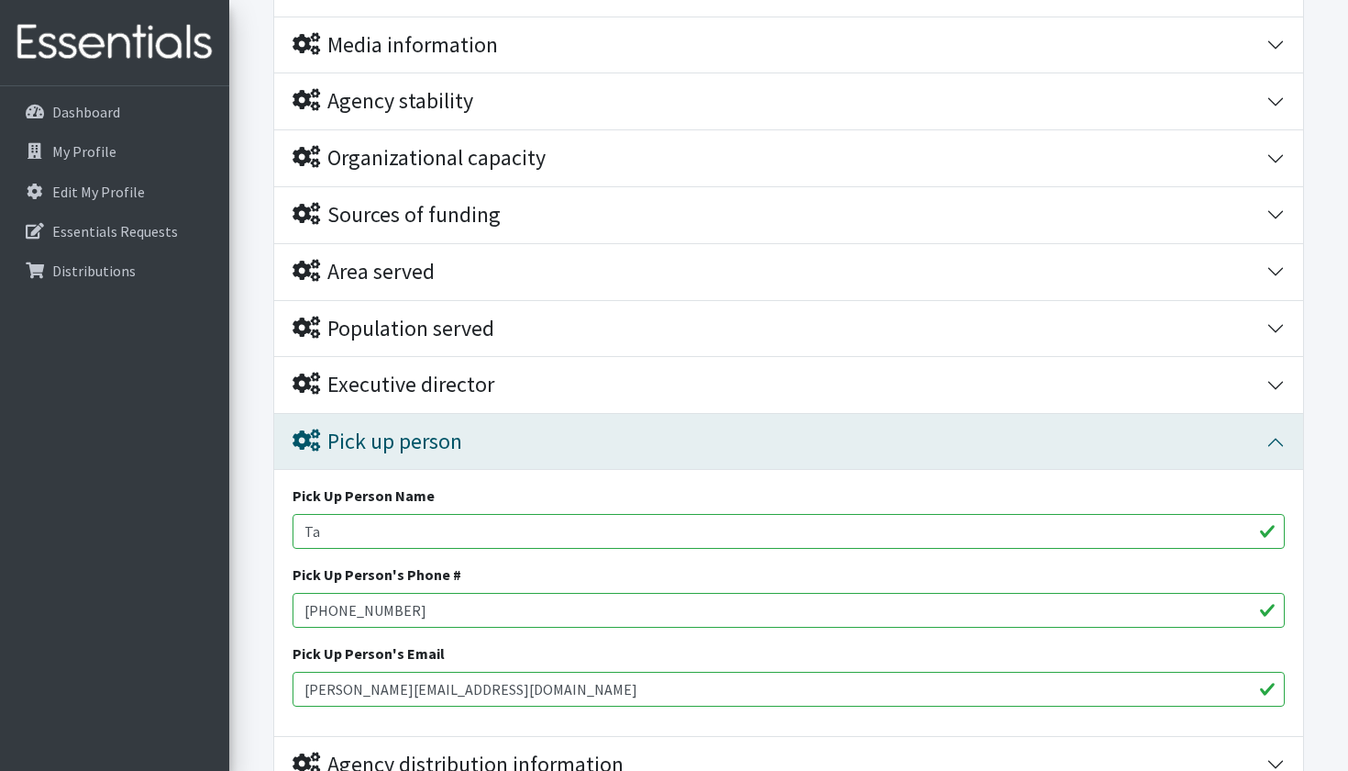
type input "T"
type input "5"
type input "t"
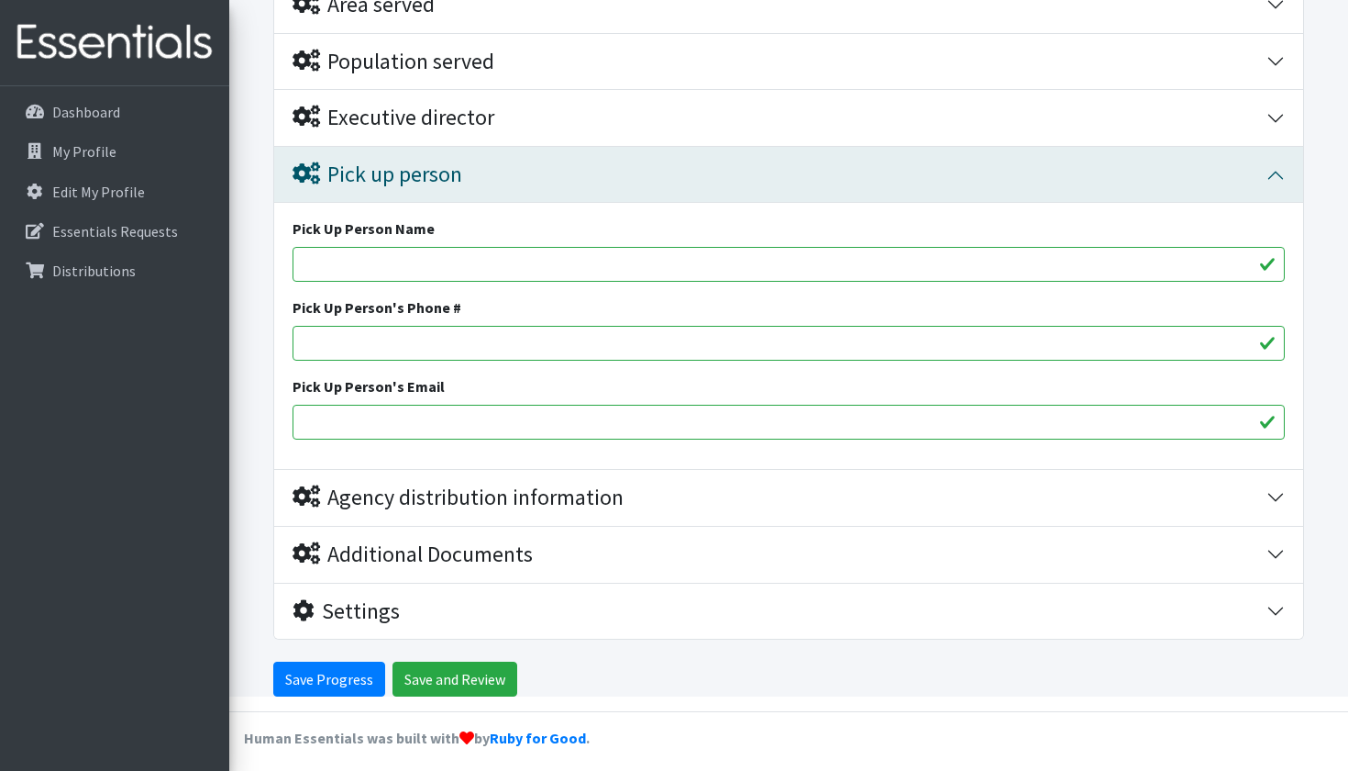
scroll to position [646, 0]
click at [465, 663] on input "Save and Review" at bounding box center [455, 679] width 125 height 35
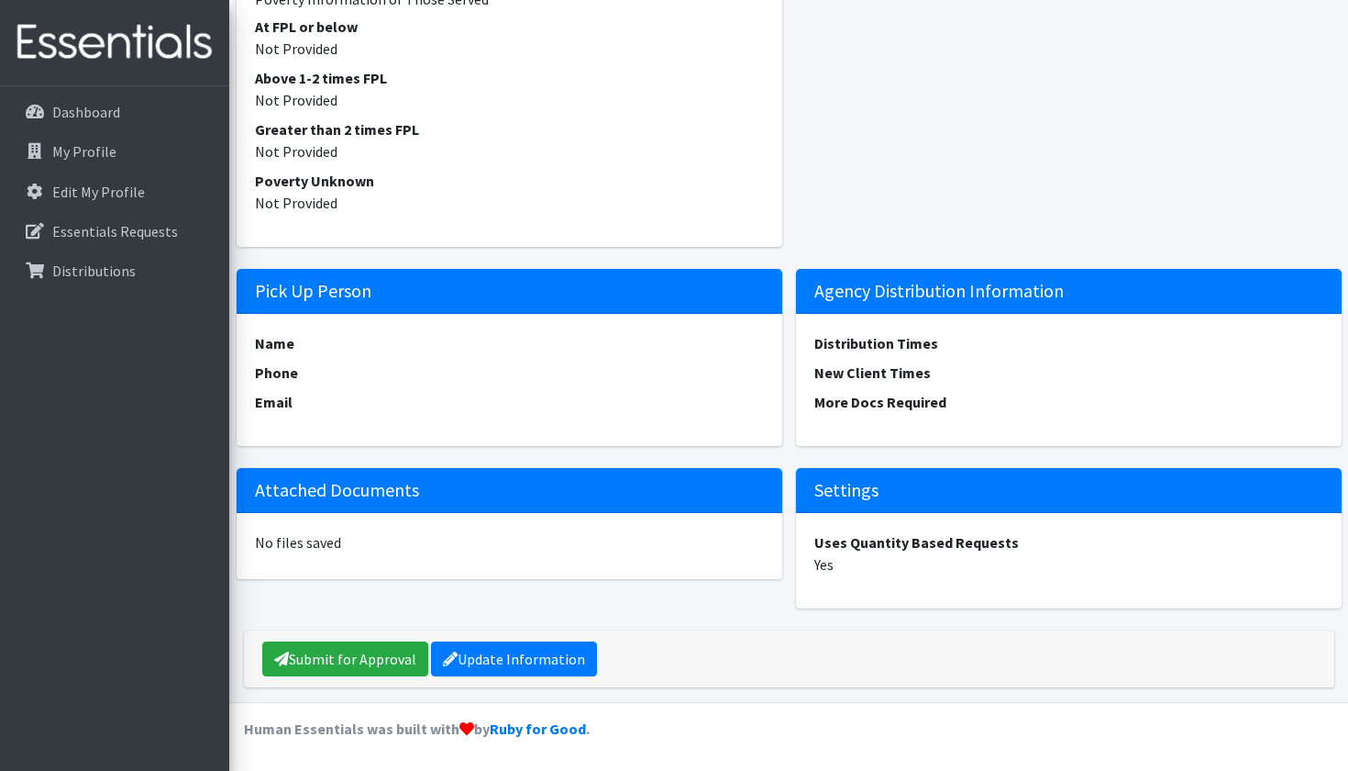
scroll to position [2163, 0]
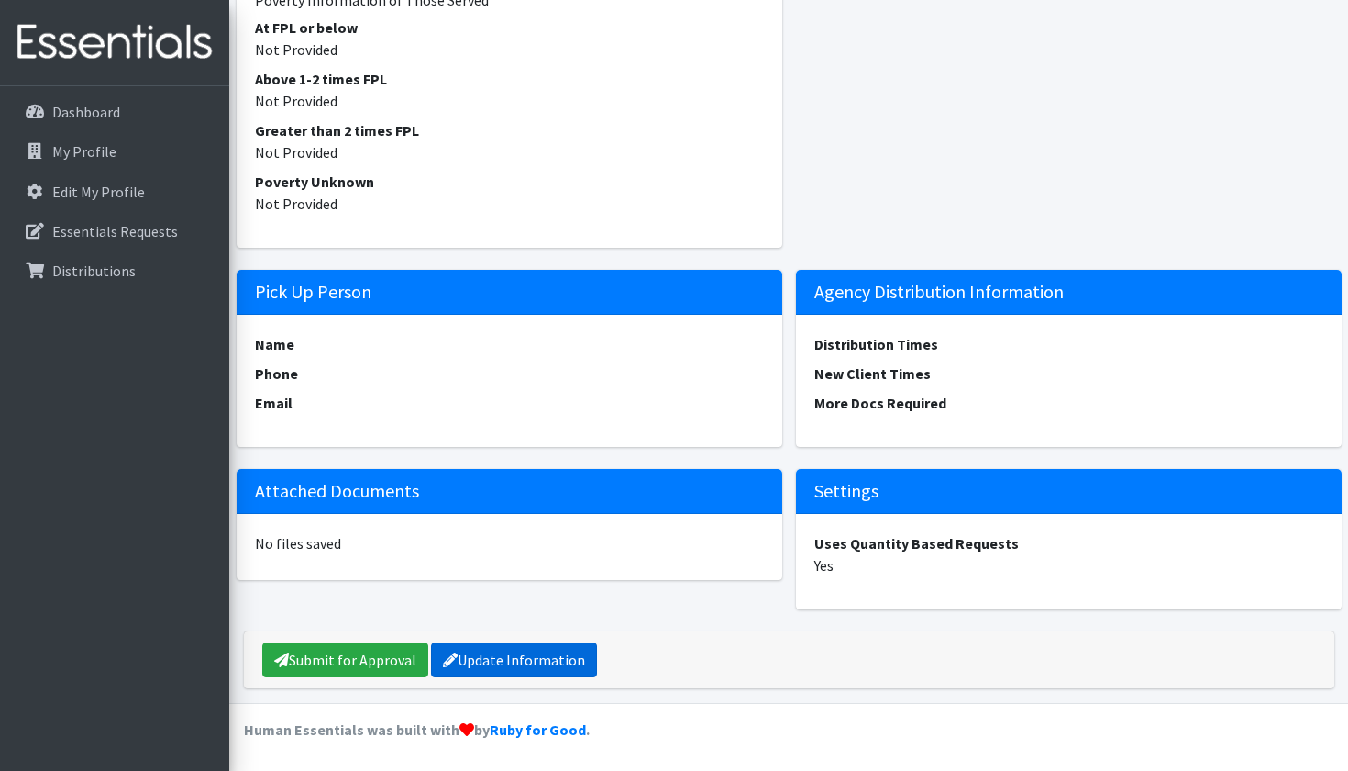
click at [503, 655] on link "Update Information" at bounding box center [514, 659] width 166 height 35
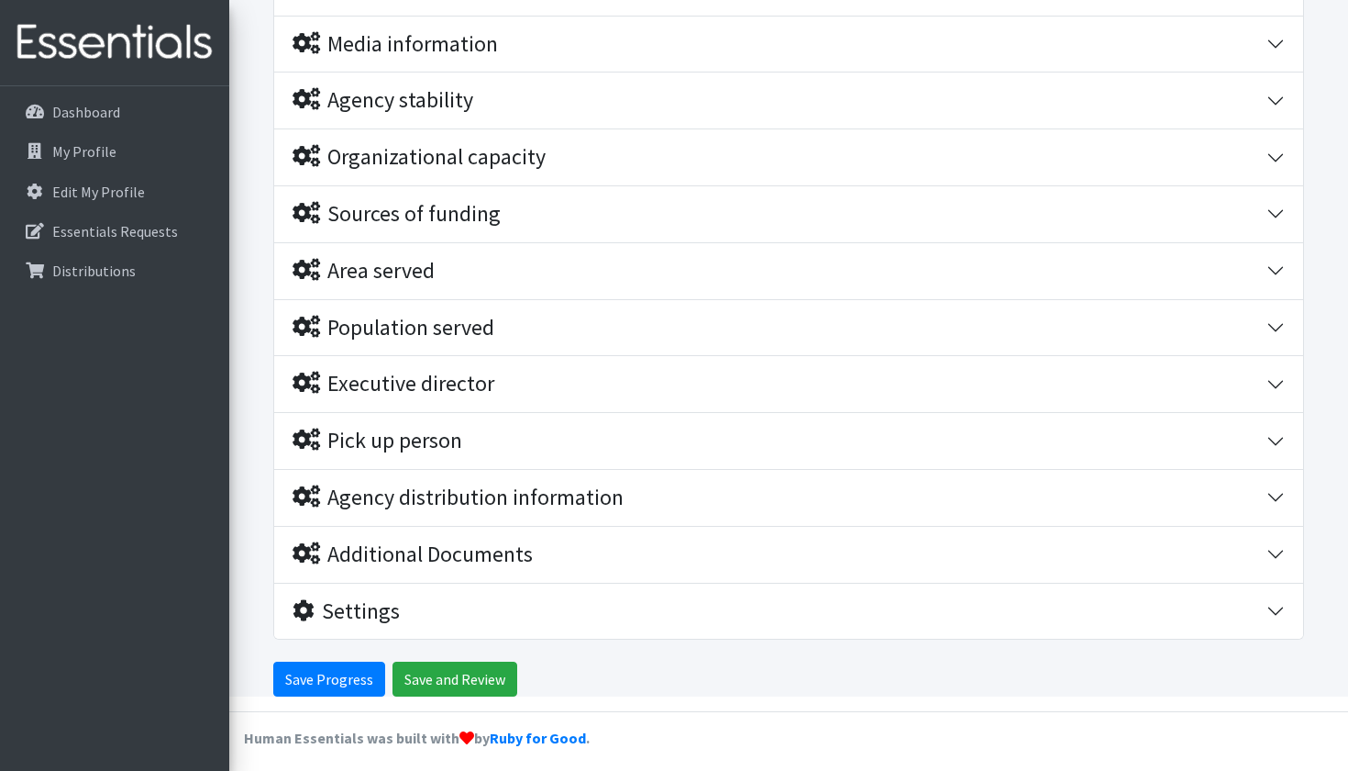
scroll to position [380, 0]
click at [509, 378] on div "Executive director" at bounding box center [780, 385] width 974 height 27
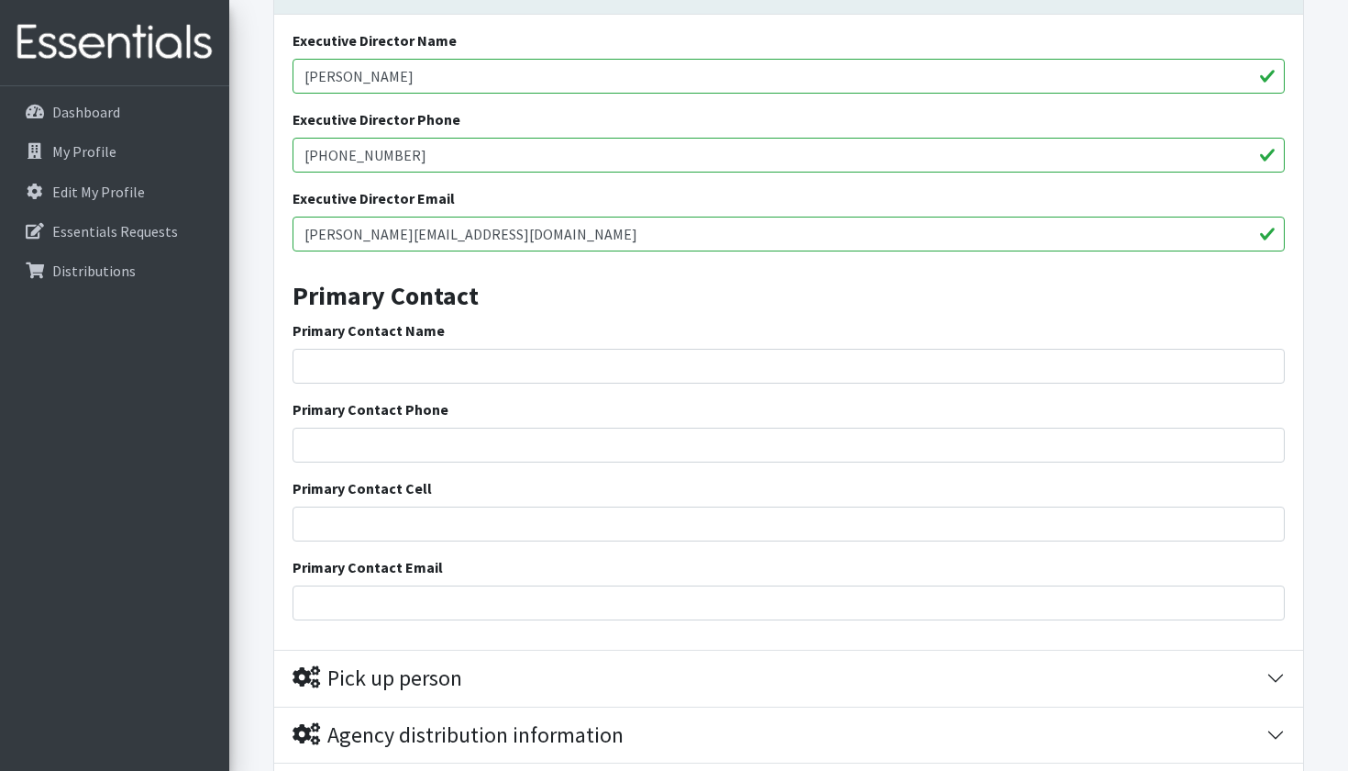
scroll to position [787, 0]
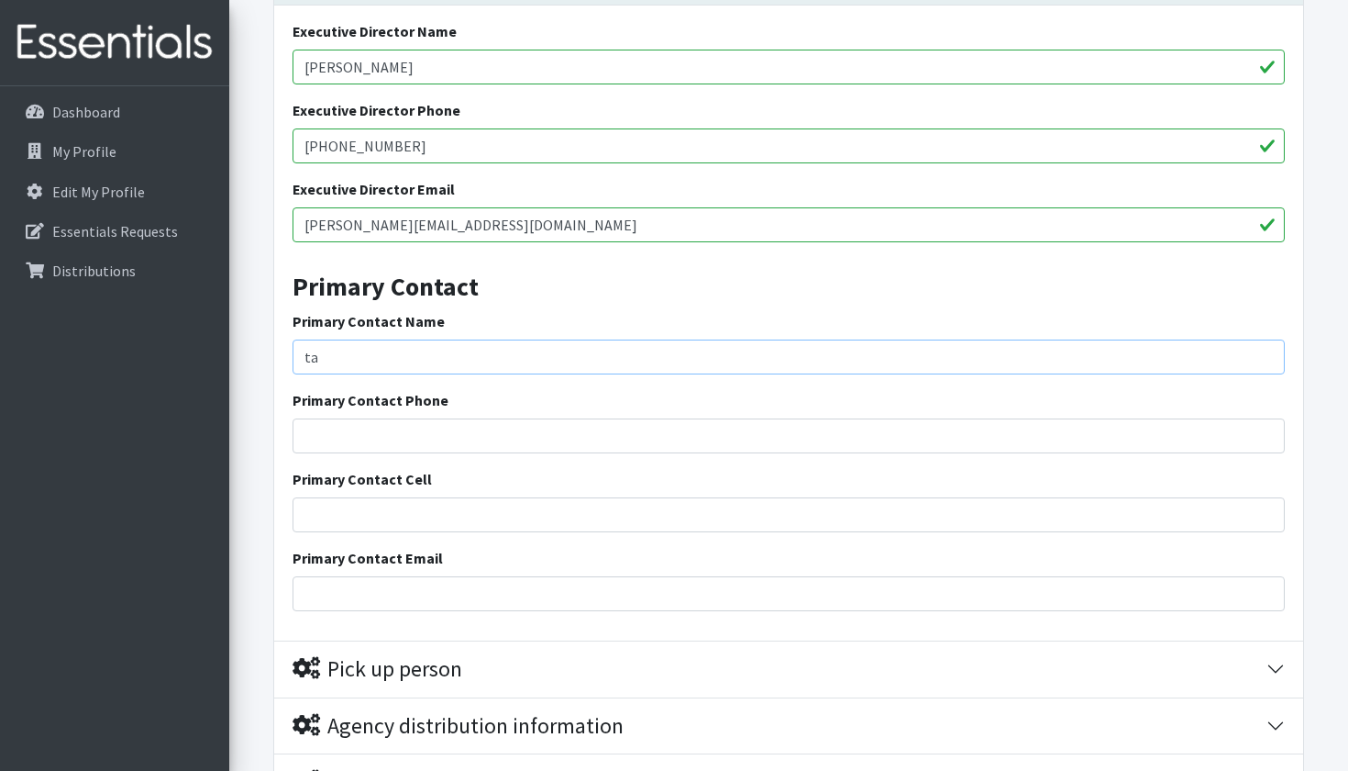
type input "t"
type input "[PERSON_NAME]"
click at [383, 505] on input "Primary Contact Cell" at bounding box center [789, 514] width 993 height 35
type input "562-644-7488"
type input "[PERSON_NAME][EMAIL_ADDRESS][DOMAIN_NAME]"
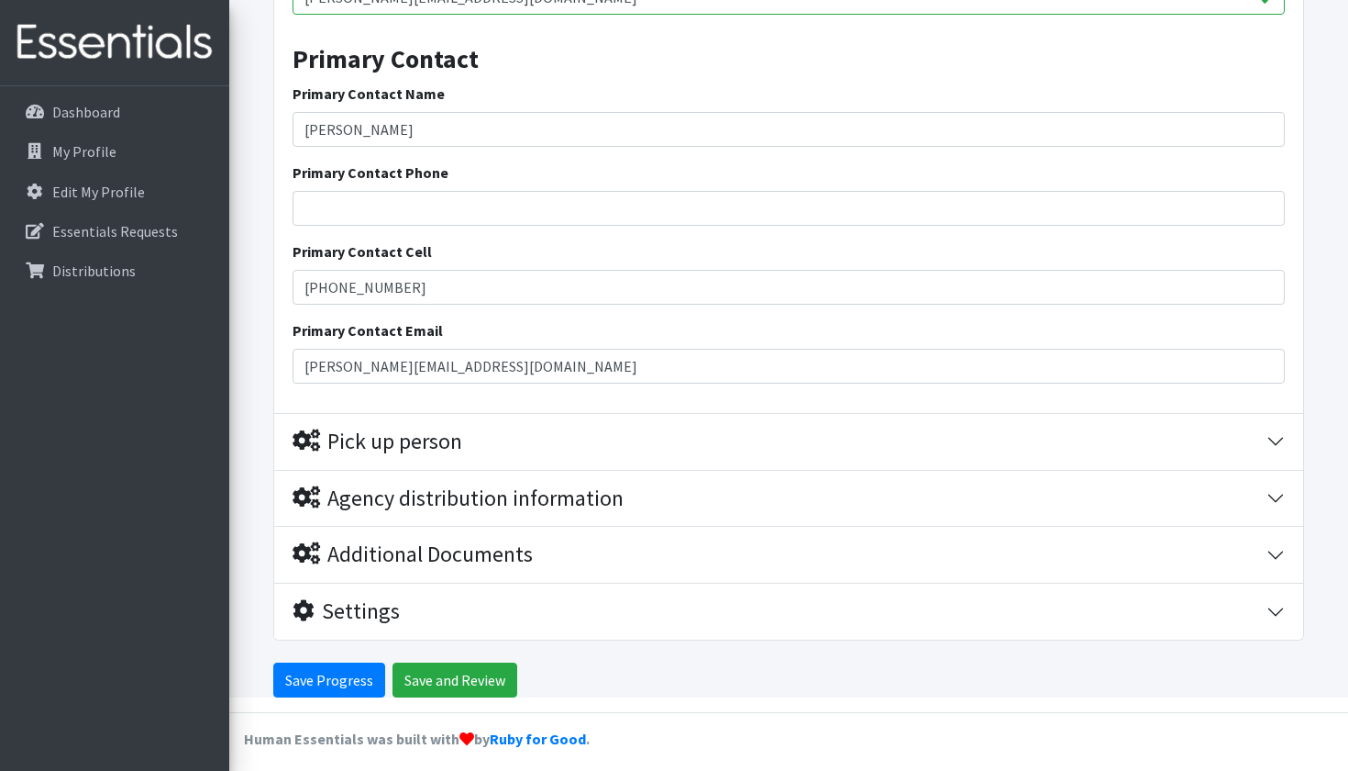
scroll to position [1014, 0]
click at [476, 677] on input "Save and Review" at bounding box center [455, 680] width 125 height 35
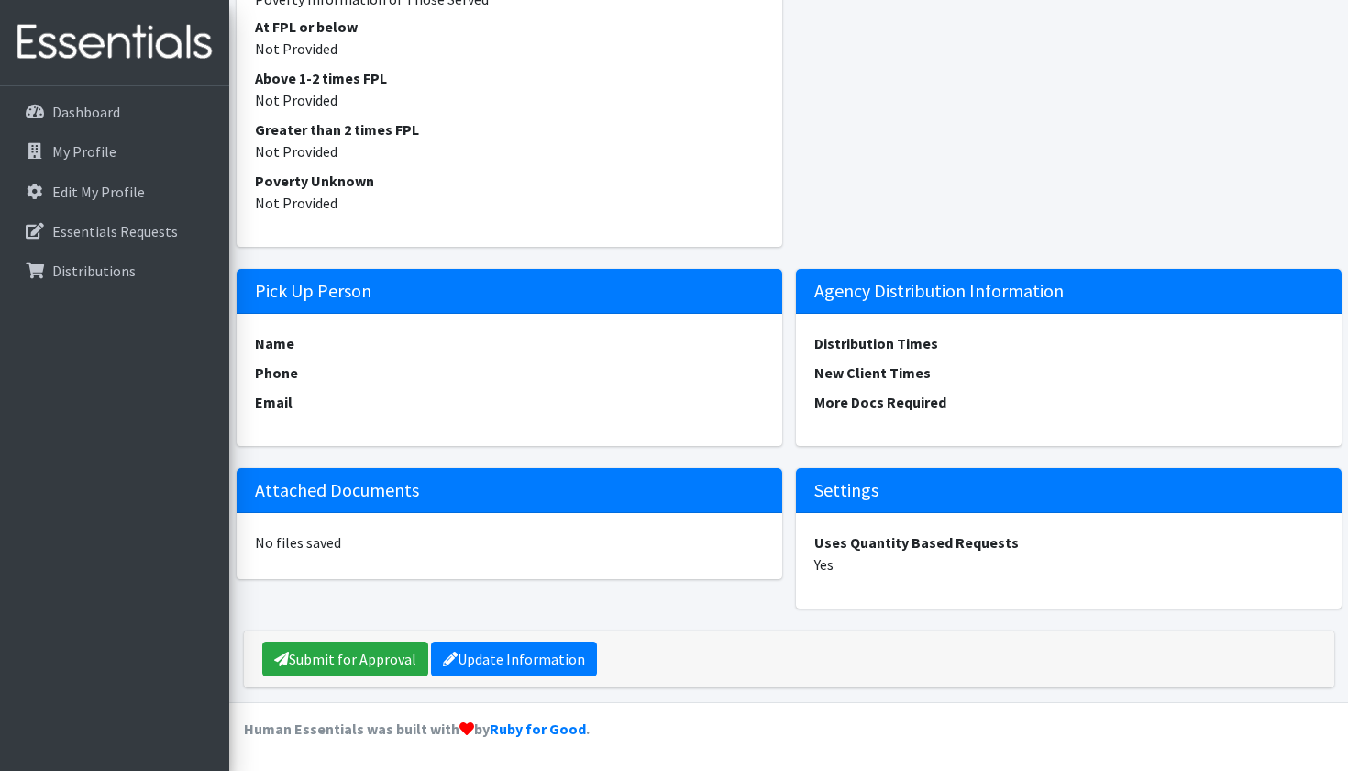
scroll to position [2163, 0]
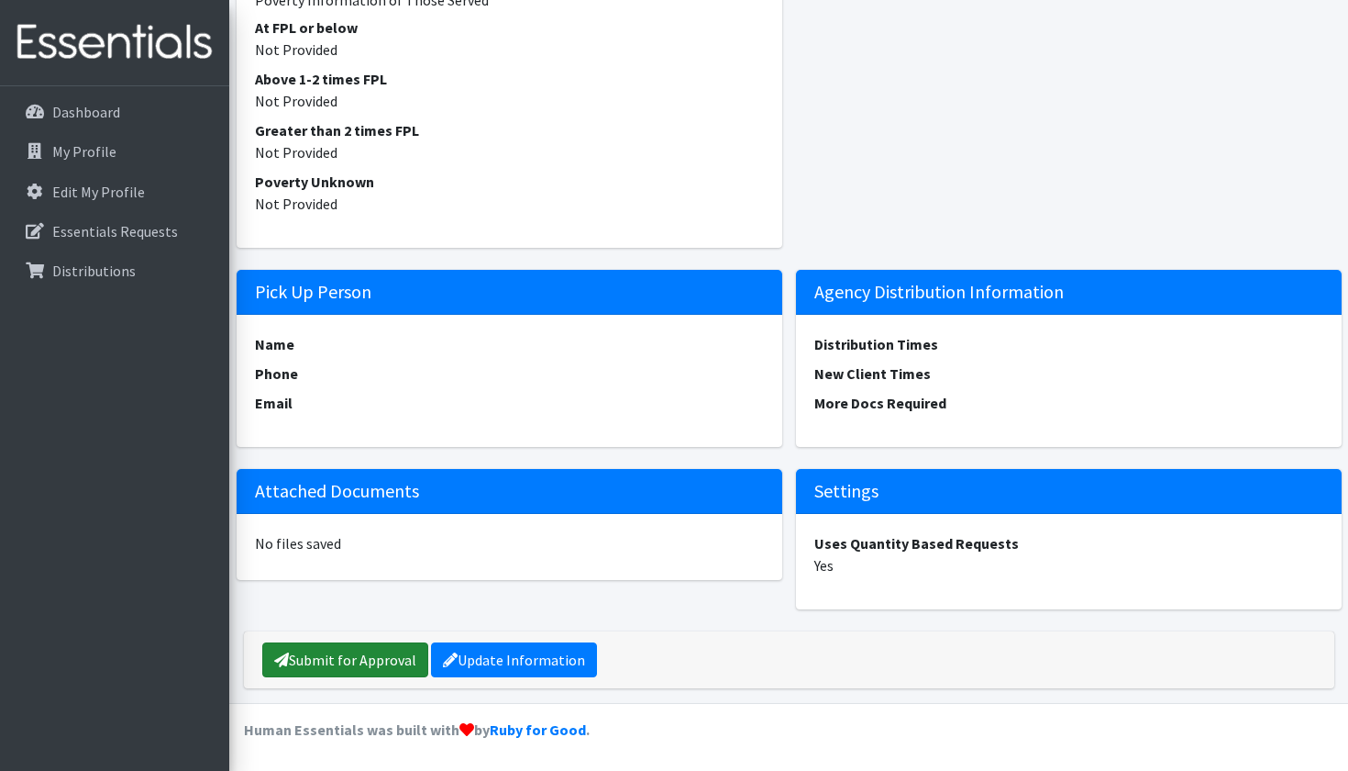
click at [342, 660] on link "Submit for Approval" at bounding box center [345, 659] width 166 height 35
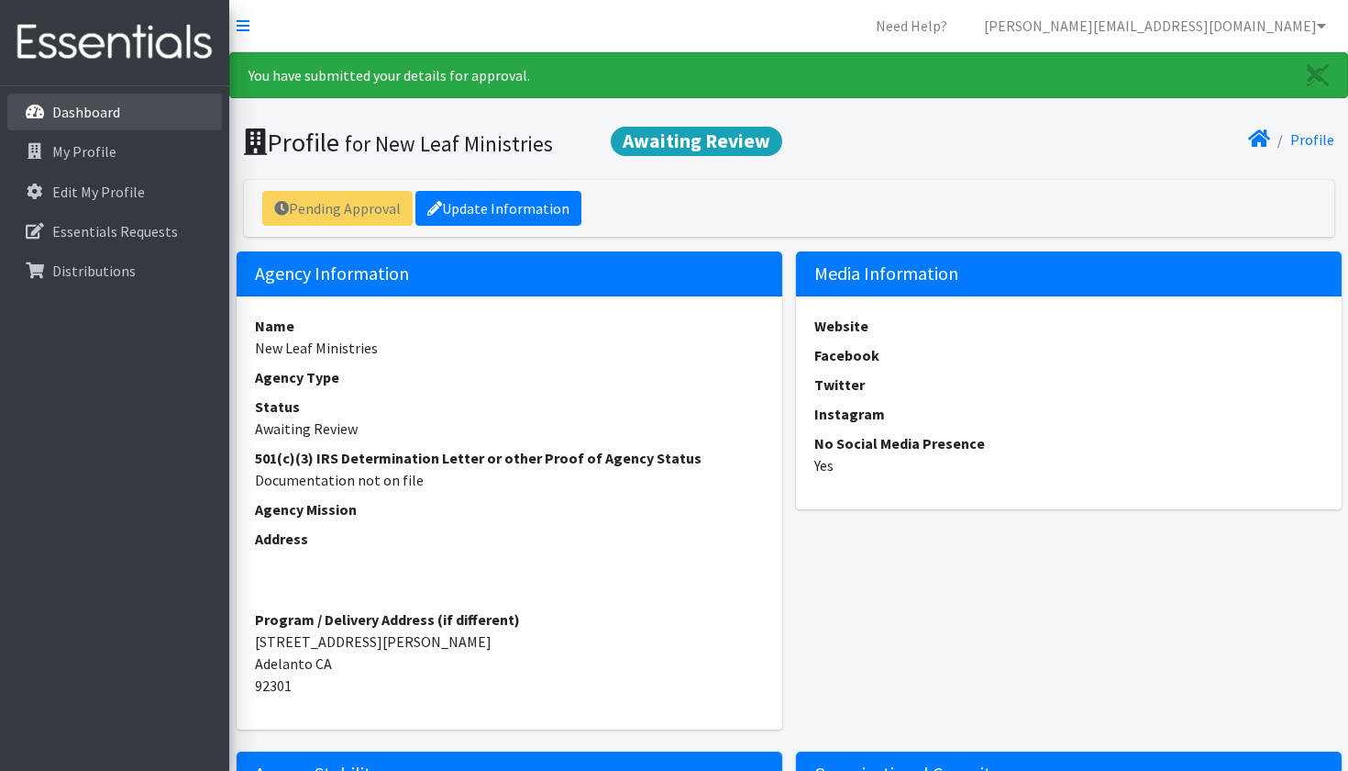
click at [89, 110] on p "Dashboard" at bounding box center [86, 112] width 68 height 18
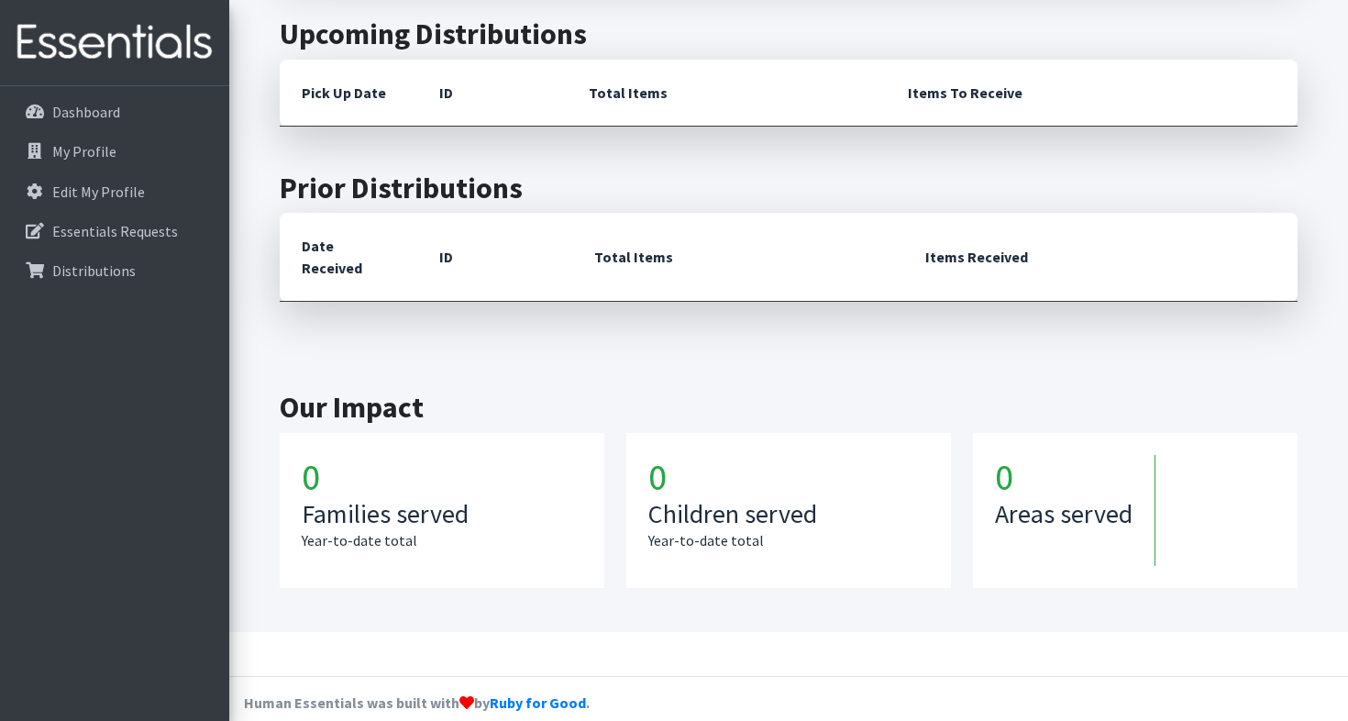
scroll to position [318, 0]
click at [371, 500] on h3 "Families served" at bounding box center [442, 515] width 281 height 31
click at [321, 456] on h1 "0" at bounding box center [442, 478] width 281 height 44
click at [319, 456] on h1 "0" at bounding box center [442, 478] width 281 height 44
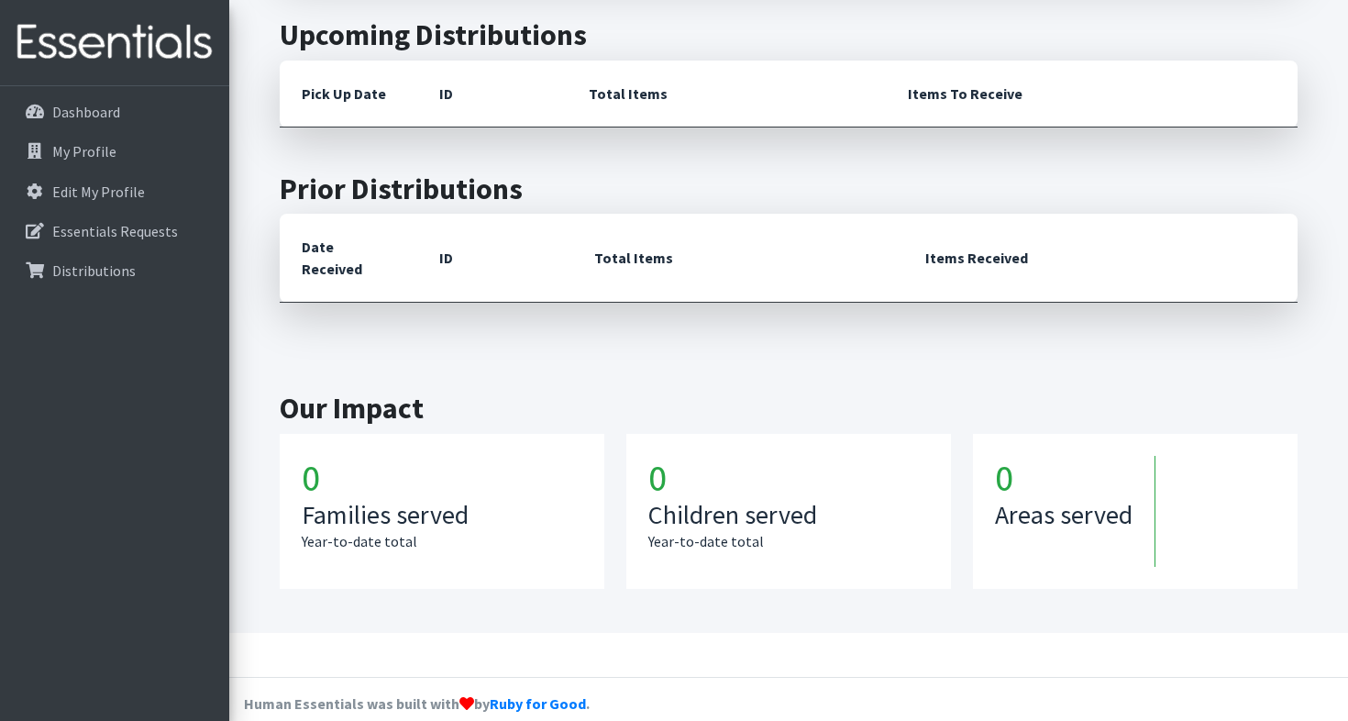
click at [319, 456] on h1 "0" at bounding box center [442, 478] width 281 height 44
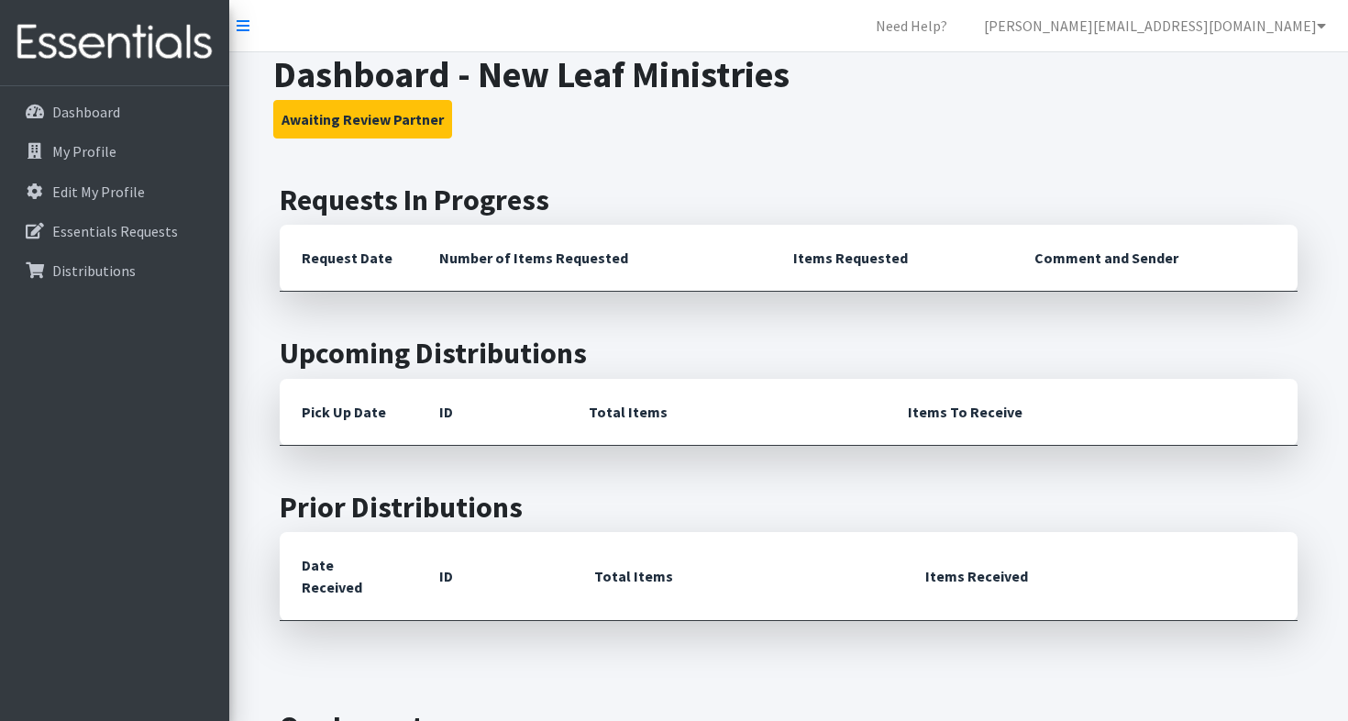
scroll to position [0, 0]
click at [1096, 259] on th "Comment and Sender" at bounding box center [1155, 258] width 285 height 67
click at [850, 250] on th "Items Requested" at bounding box center [891, 258] width 241 height 67
click at [577, 411] on th "Total Items" at bounding box center [726, 412] width 319 height 67
click at [103, 156] on p "My Profile" at bounding box center [84, 151] width 64 height 18
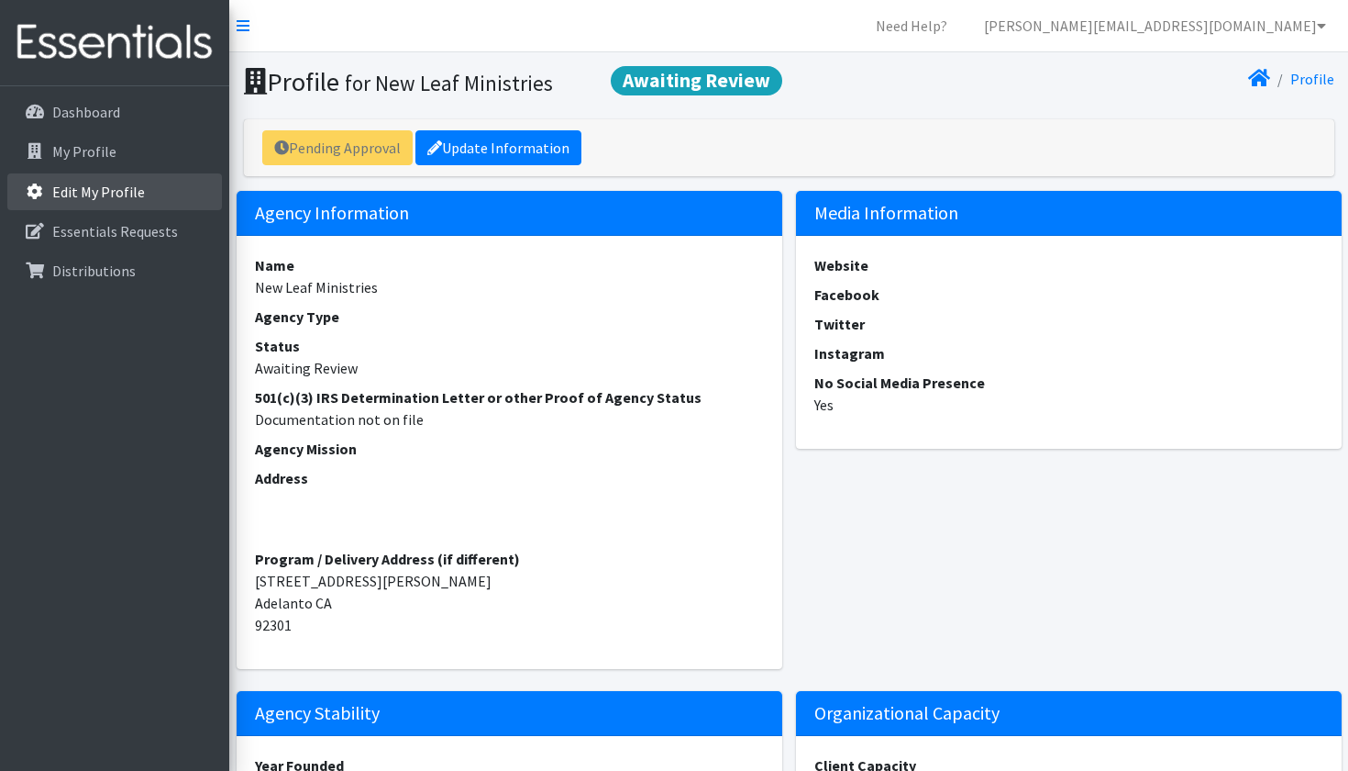
click at [94, 183] on p "Edit My Profile" at bounding box center [98, 192] width 93 height 18
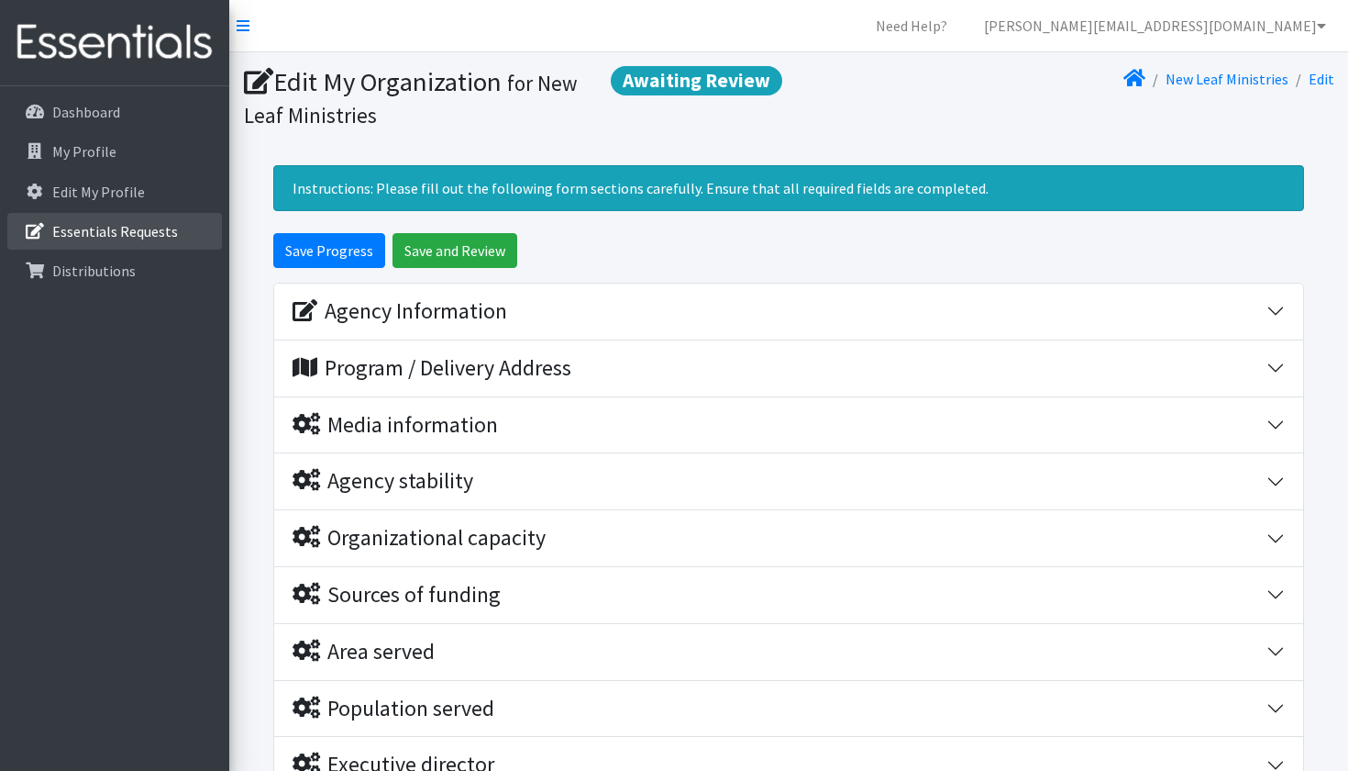
click at [72, 237] on p "Essentials Requests" at bounding box center [115, 231] width 126 height 18
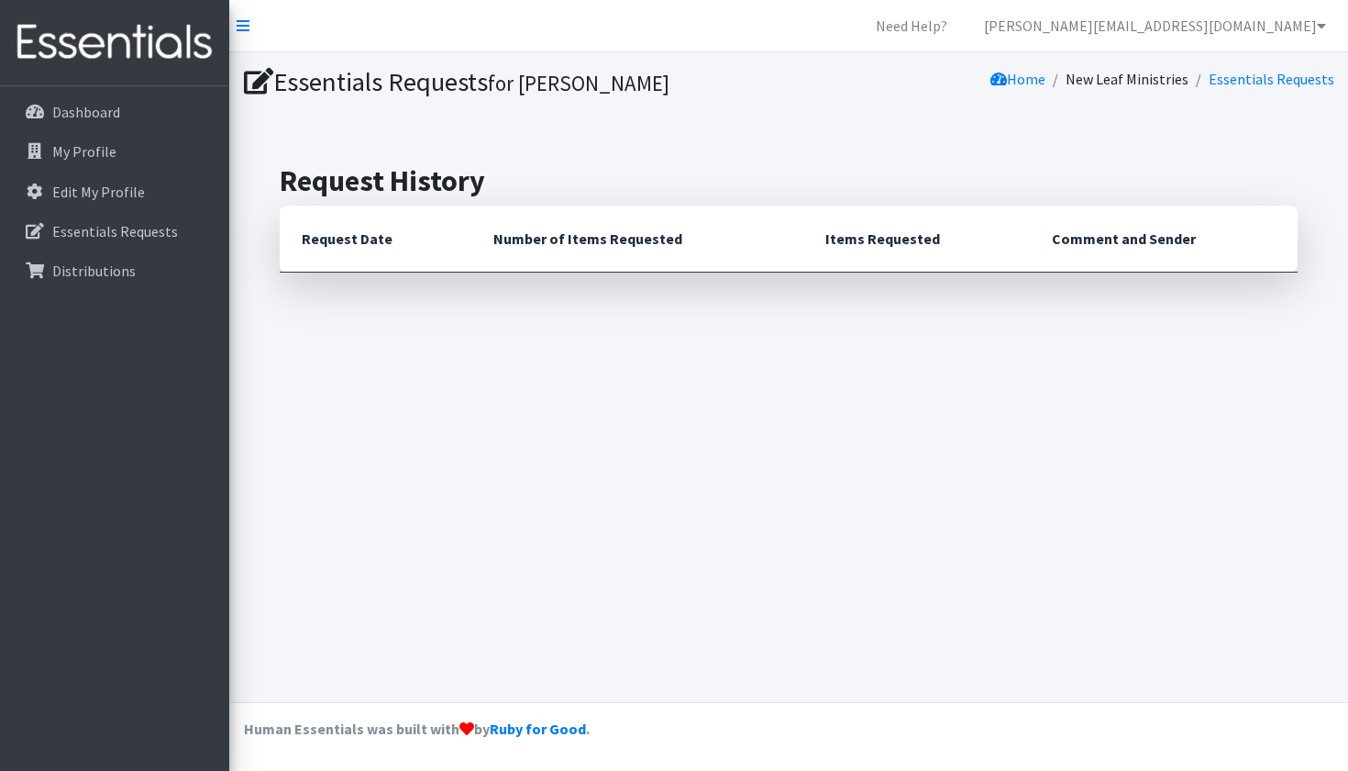
click at [340, 239] on th "Request Date" at bounding box center [376, 238] width 192 height 67
click at [112, 284] on link "Distributions" at bounding box center [114, 270] width 215 height 37
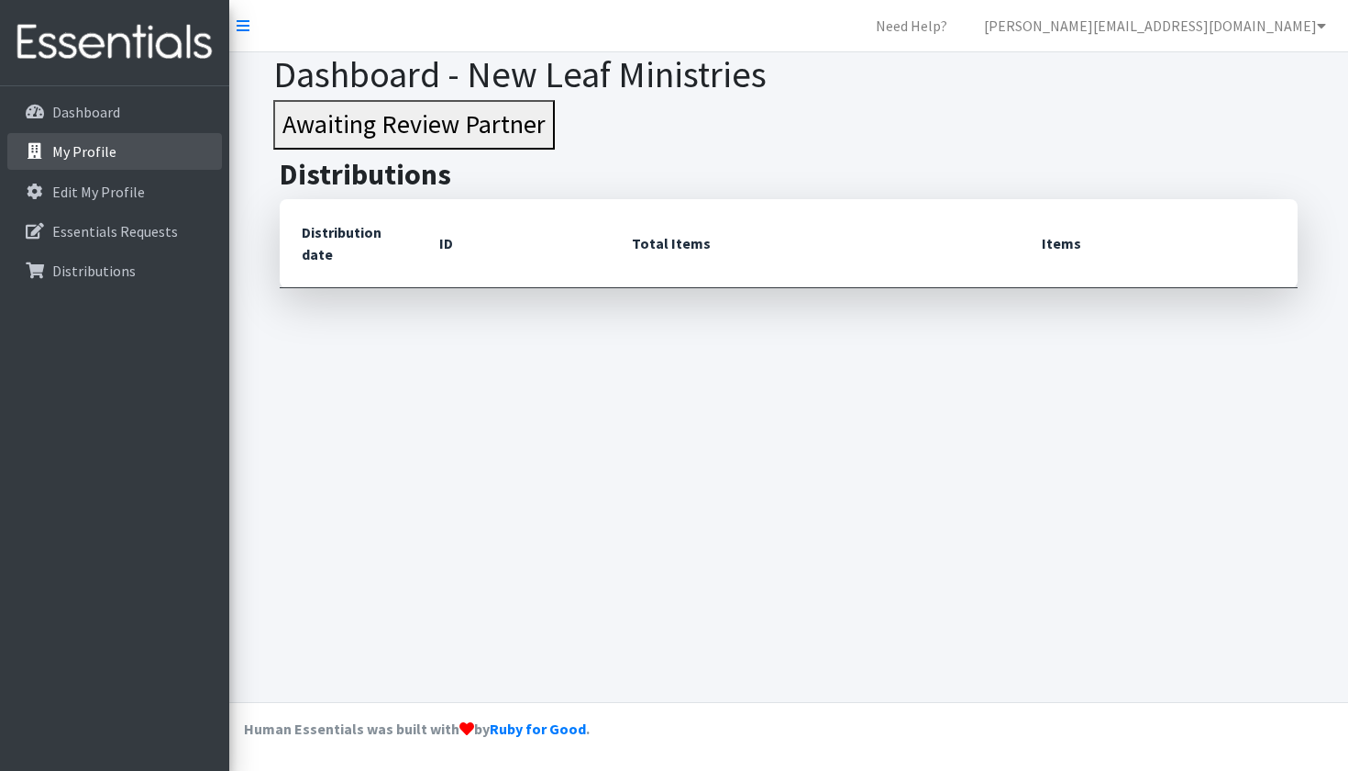
click at [111, 161] on link "My Profile" at bounding box center [114, 151] width 215 height 37
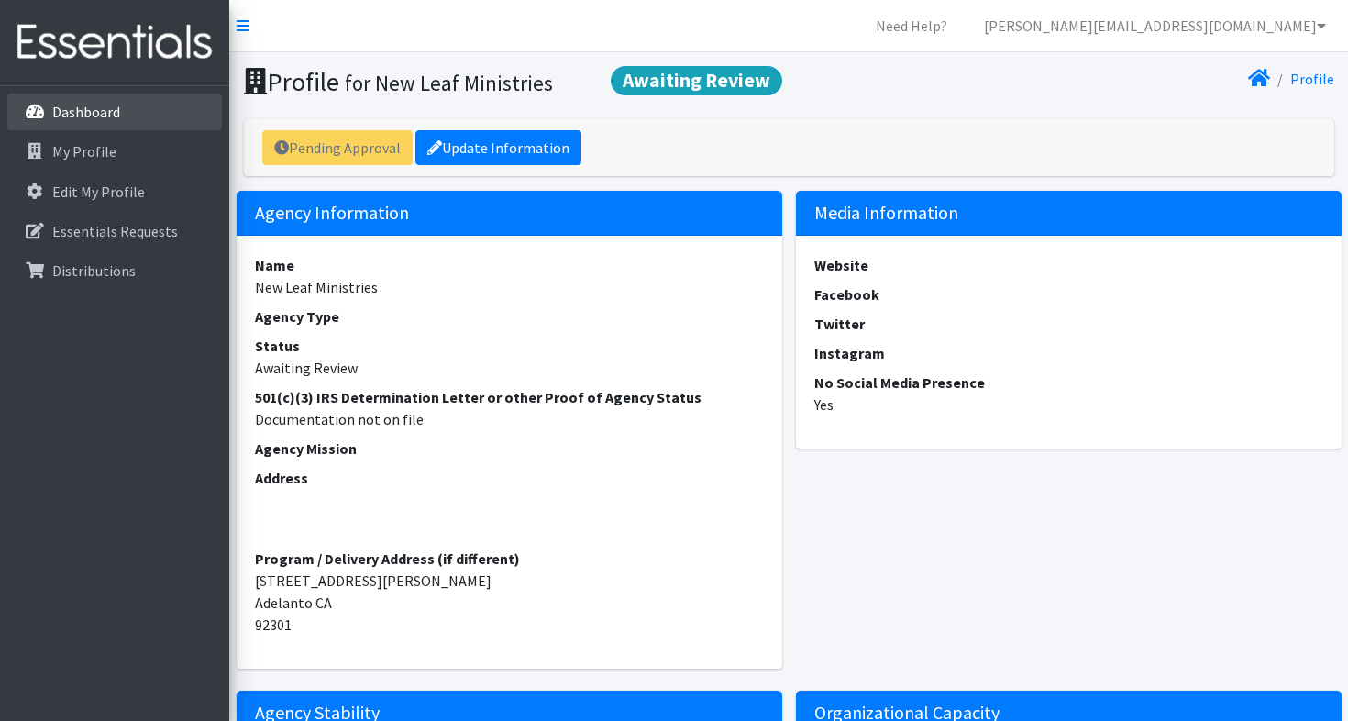
drag, startPoint x: 84, startPoint y: 123, endPoint x: 84, endPoint y: 112, distance: 11.0
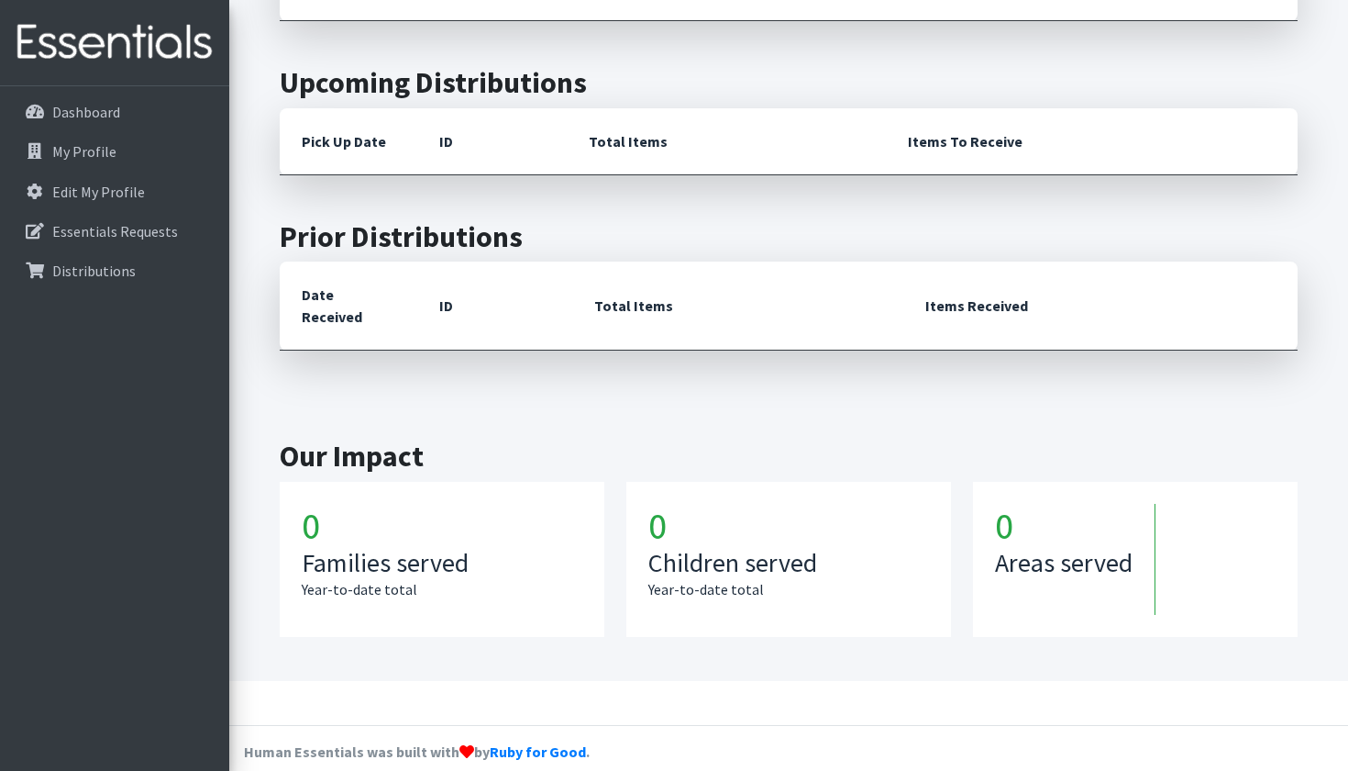
scroll to position [269, 0]
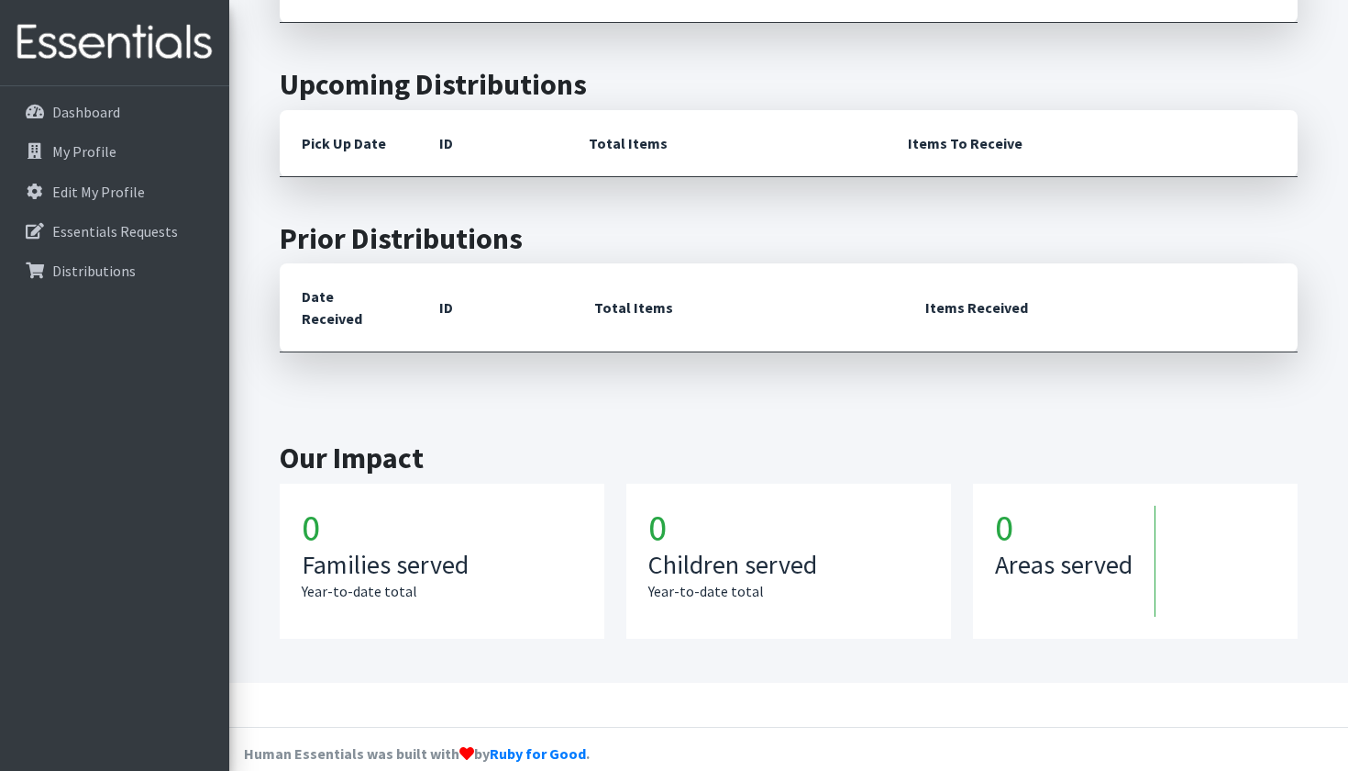
click at [906, 309] on th "Items Received" at bounding box center [1101, 307] width 394 height 89
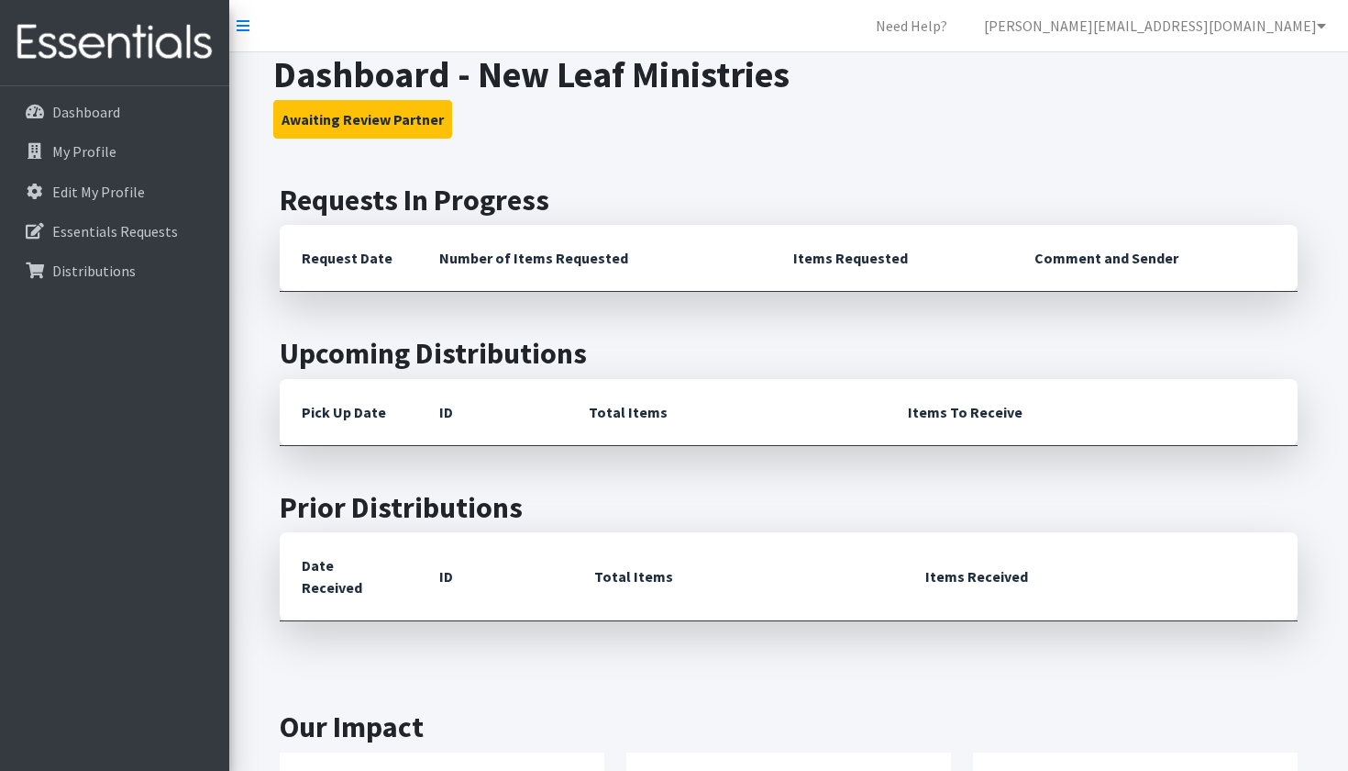
scroll to position [0, 0]
drag, startPoint x: 1128, startPoint y: 260, endPoint x: 1128, endPoint y: 250, distance: 10.1
click at [105, 272] on p "Distributions" at bounding box center [93, 270] width 83 height 18
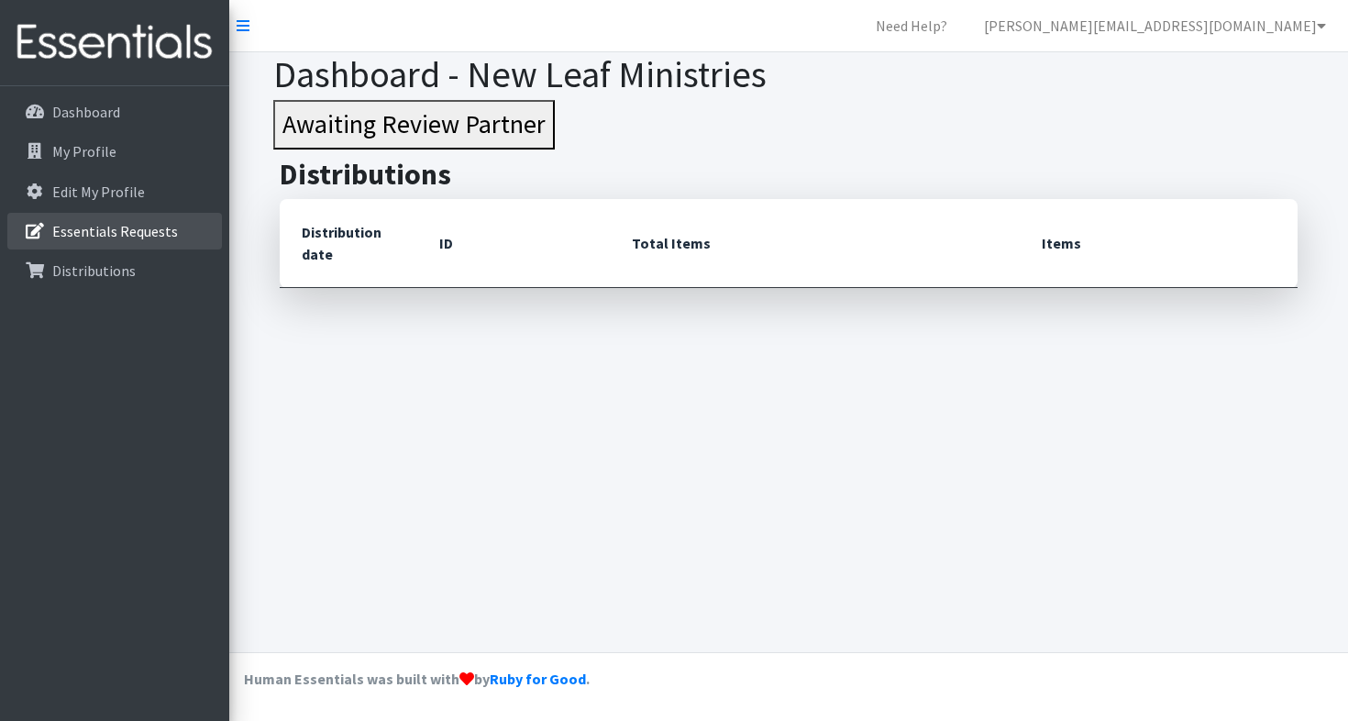
drag, startPoint x: 106, startPoint y: 233, endPoint x: 106, endPoint y: 217, distance: 15.6
click at [106, 229] on p "Essentials Requests" at bounding box center [115, 231] width 126 height 18
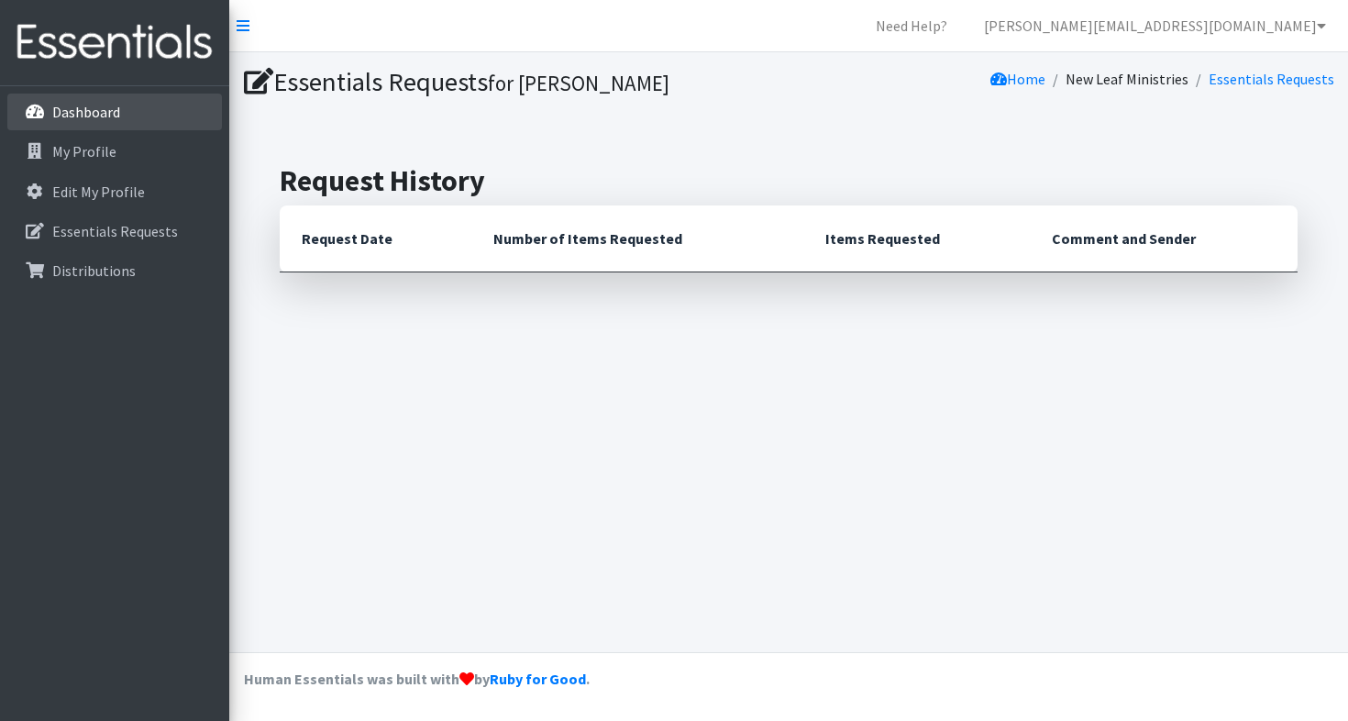
drag, startPoint x: 107, startPoint y: 120, endPoint x: 106, endPoint y: 105, distance: 15.6
click at [107, 117] on p "Dashboard" at bounding box center [86, 112] width 68 height 18
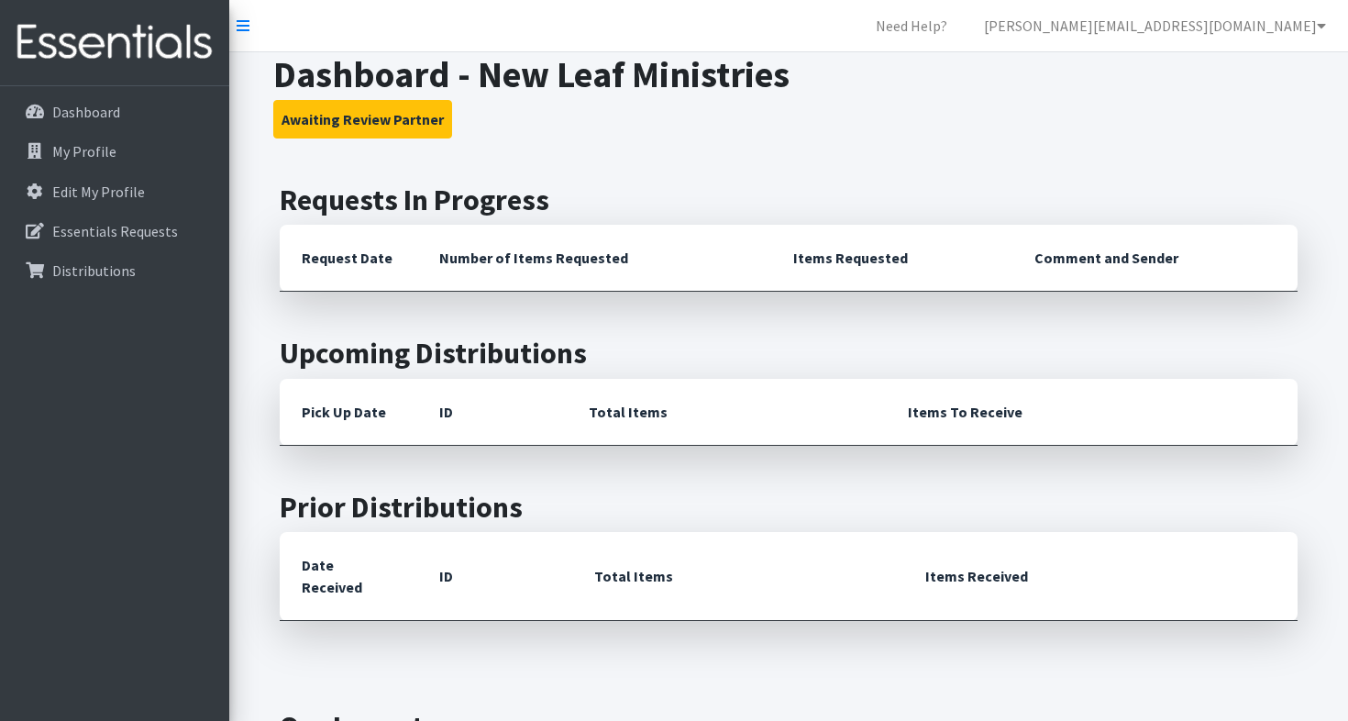
drag, startPoint x: 556, startPoint y: 246, endPoint x: 556, endPoint y: 234, distance: 11.9
click at [556, 243] on th "Number of Items Requested" at bounding box center [594, 258] width 354 height 67
click at [549, 264] on th "Number of Items Requested" at bounding box center [594, 258] width 354 height 67
click at [630, 415] on th "Total Items" at bounding box center [726, 412] width 319 height 67
drag, startPoint x: 630, startPoint y: 412, endPoint x: 630, endPoint y: 397, distance: 14.7
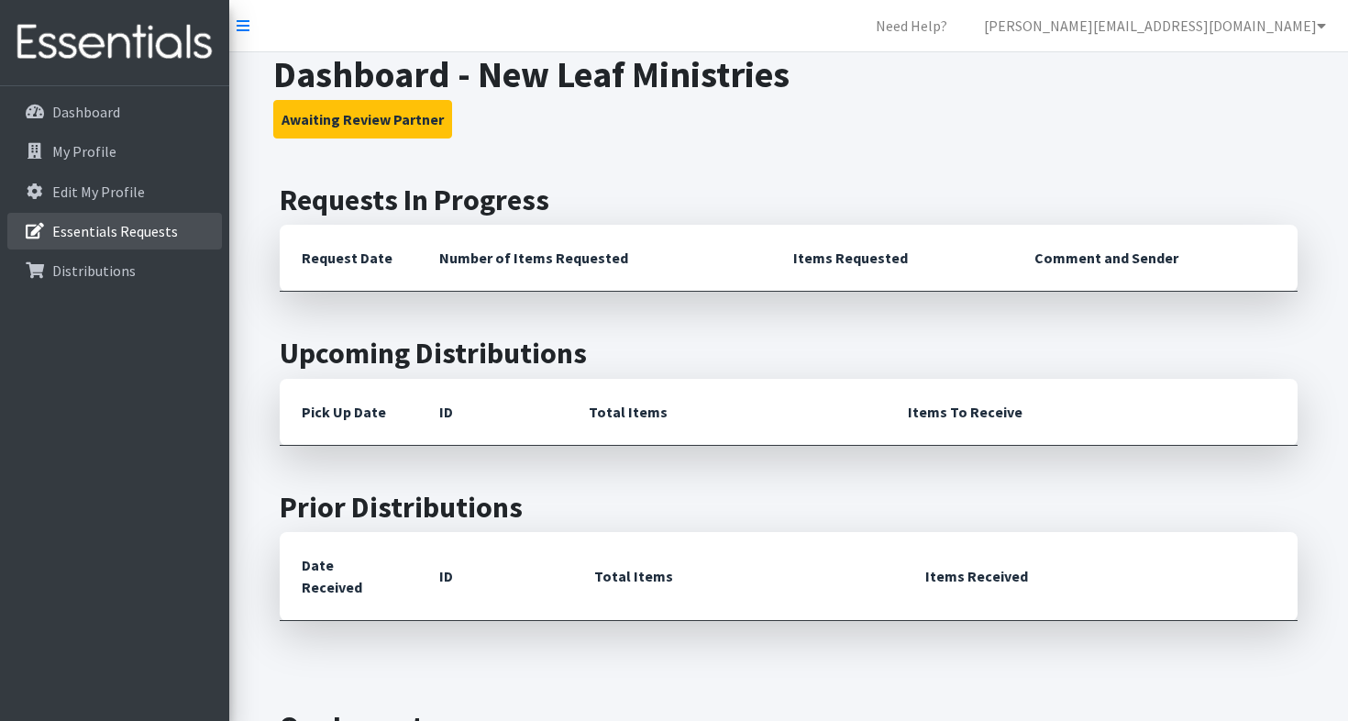
click at [119, 239] on p "Essentials Requests" at bounding box center [115, 231] width 126 height 18
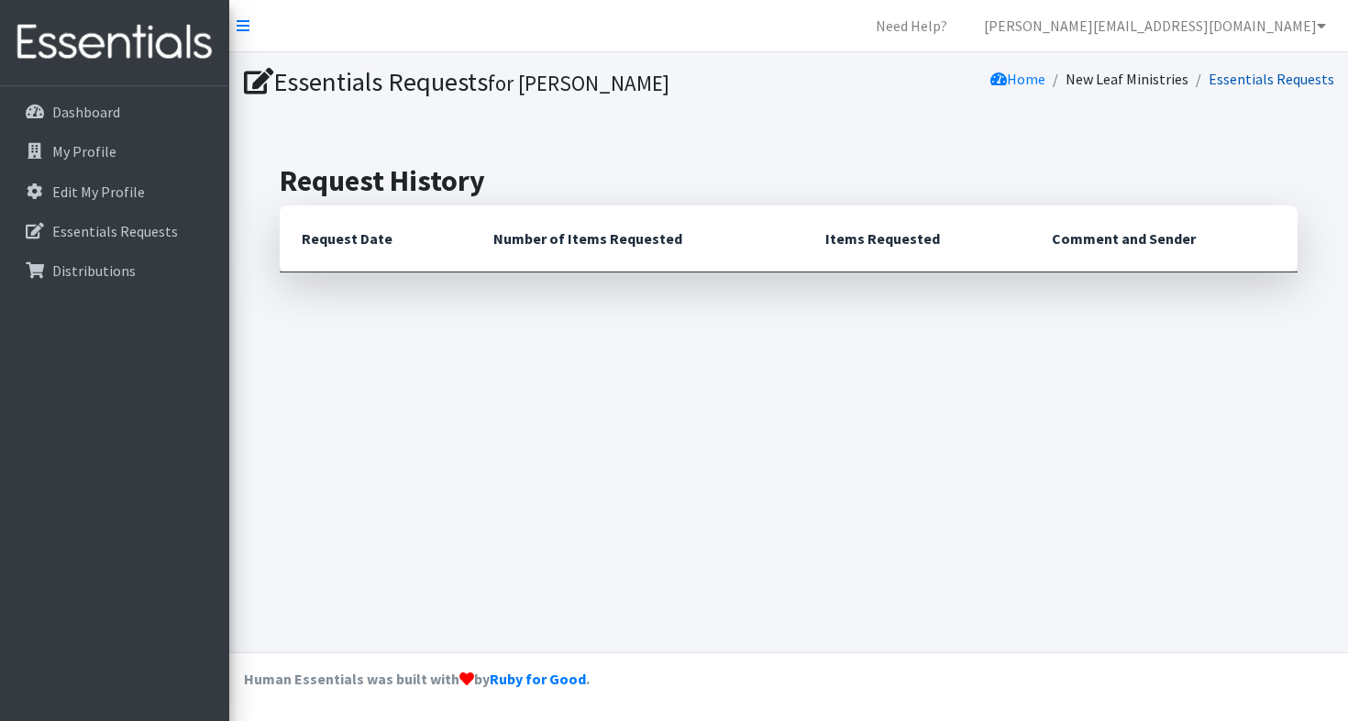
click at [1250, 83] on link "Essentials Requests" at bounding box center [1272, 79] width 126 height 18
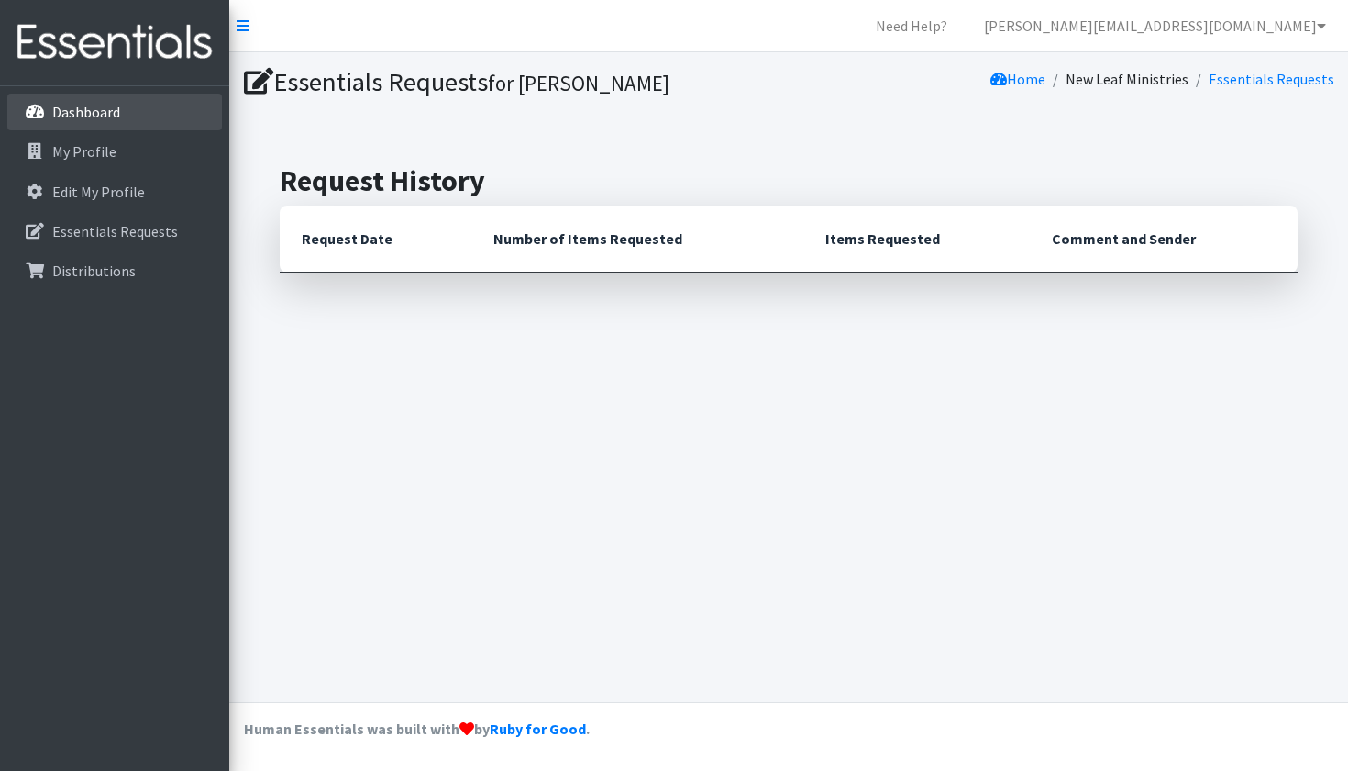
click at [122, 114] on link "Dashboard" at bounding box center [114, 112] width 215 height 37
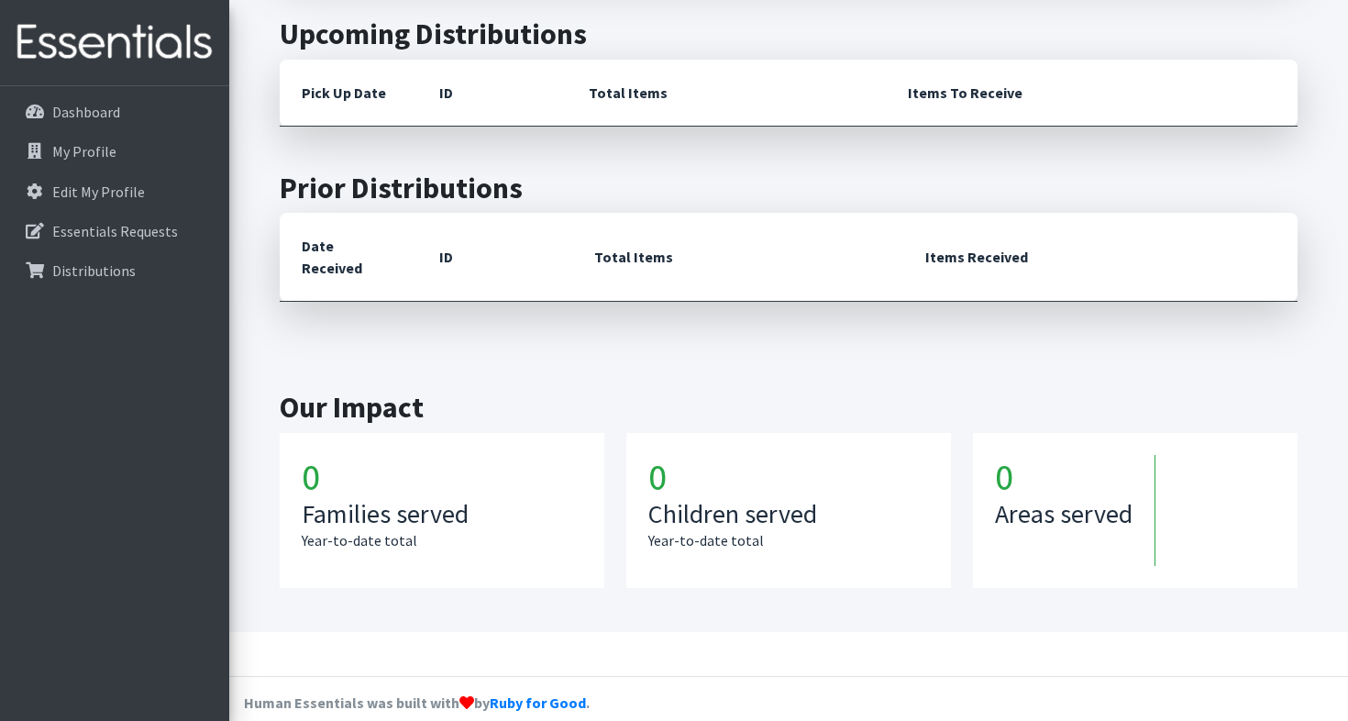
scroll to position [318, 0]
